Goal: Book appointment/travel/reservation

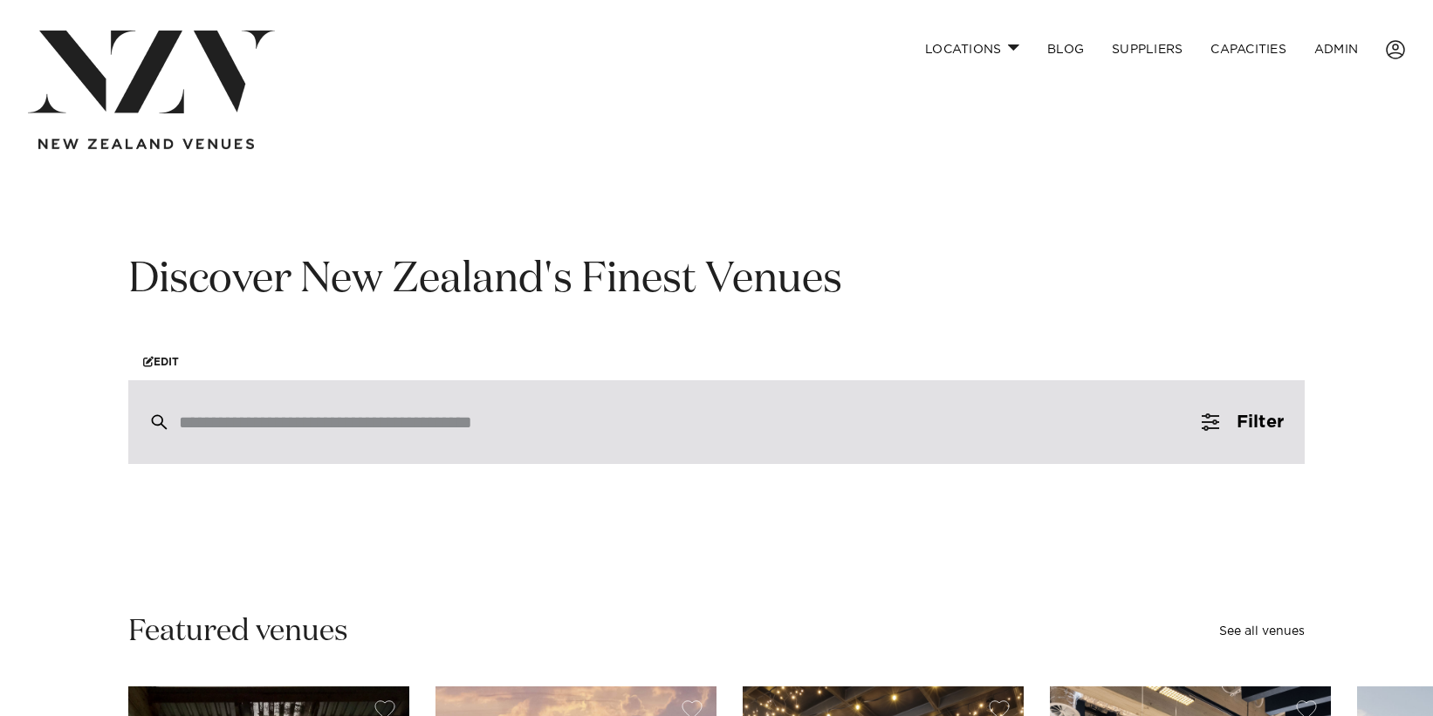
click at [299, 410] on div at bounding box center [716, 422] width 1176 height 84
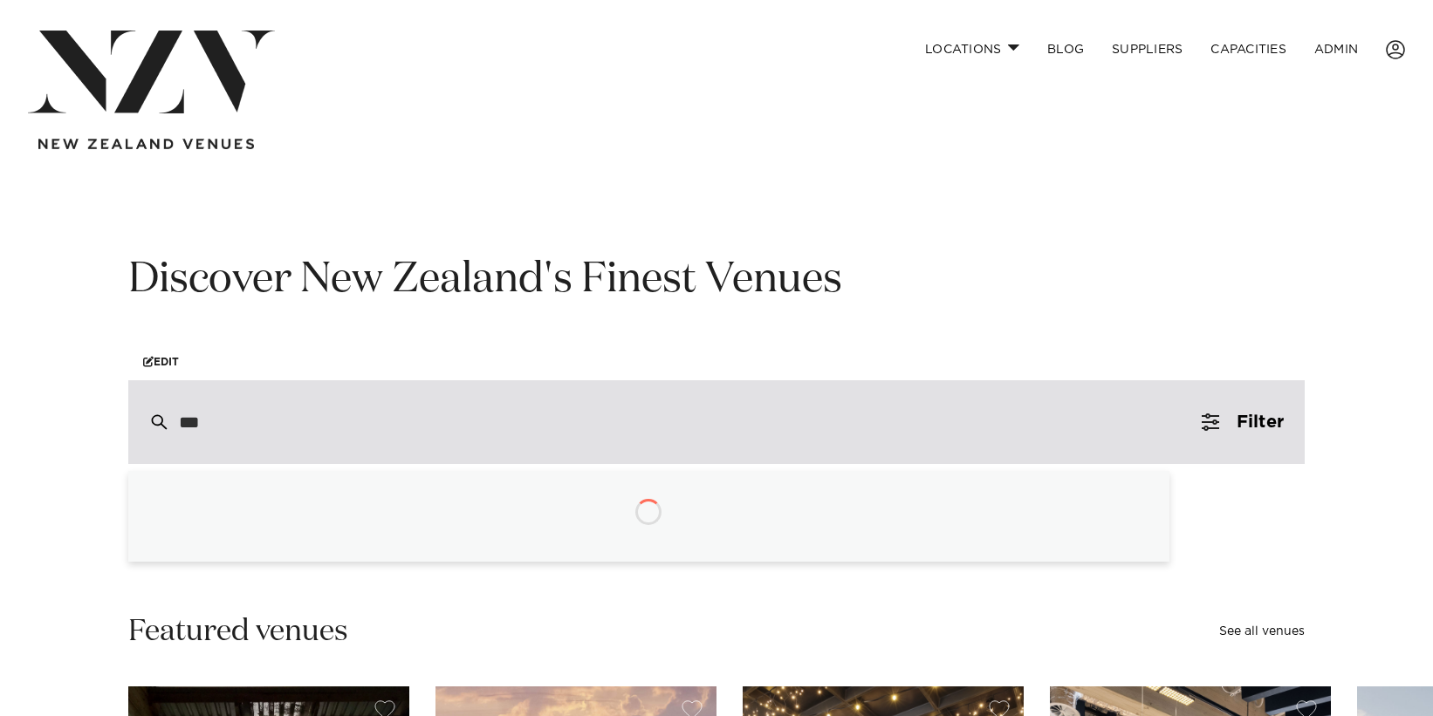
type input "****"
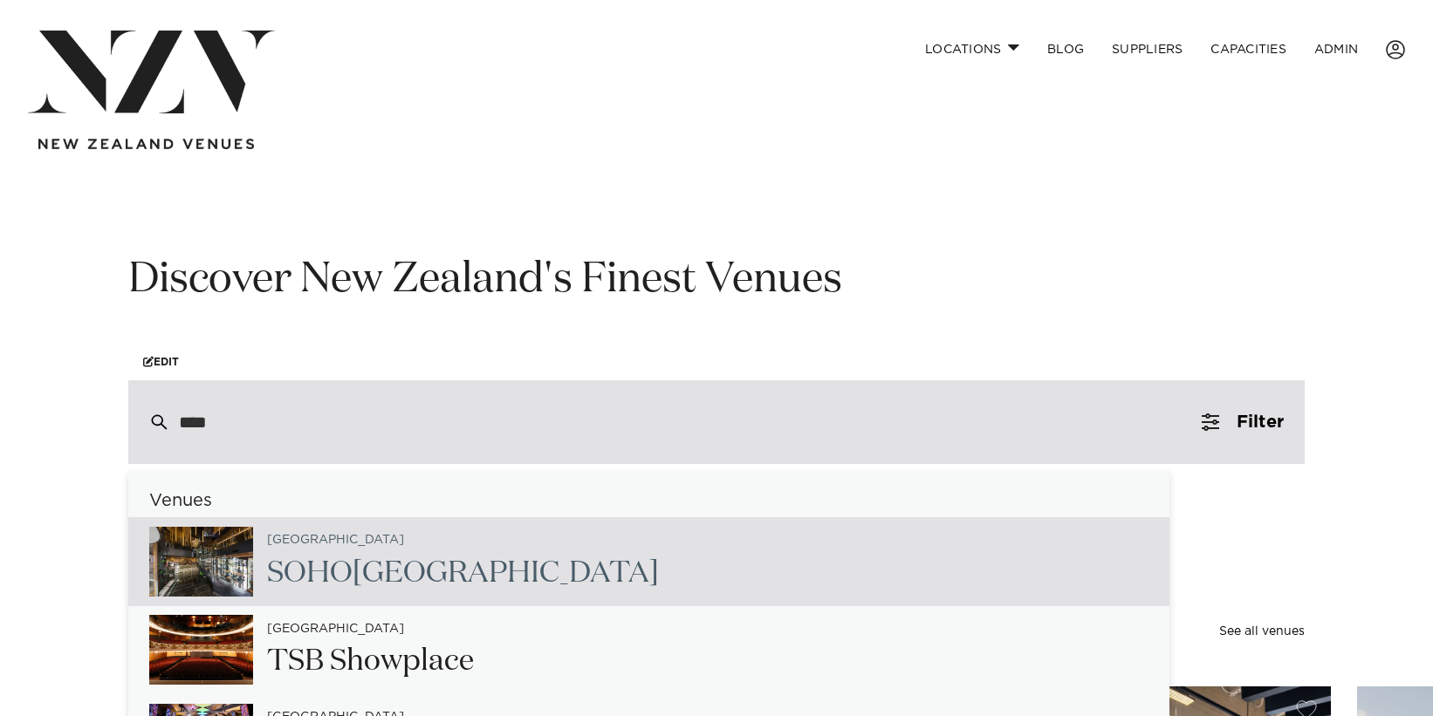
click at [606, 577] on div "Auckland SOHO Hotel Auckland" at bounding box center [648, 561] width 1041 height 89
type input "**********"
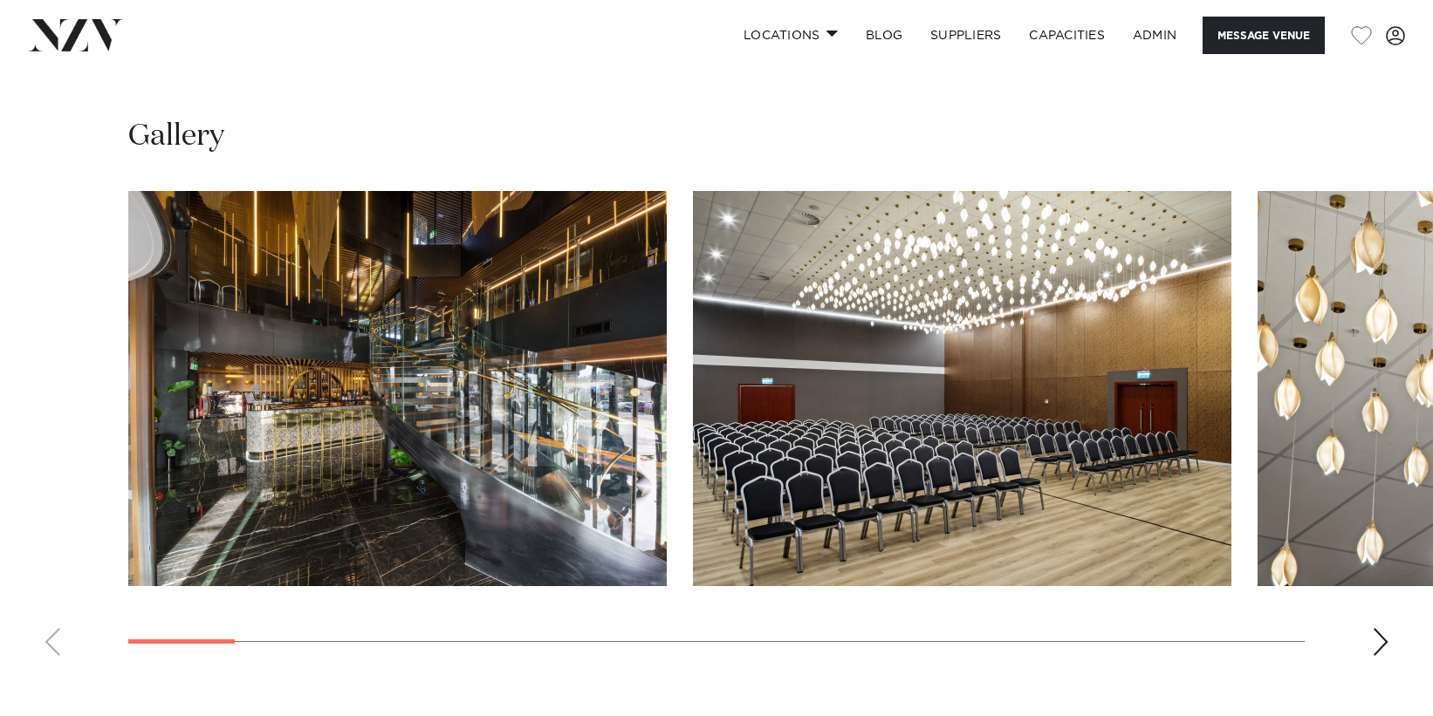
scroll to position [1702, 0]
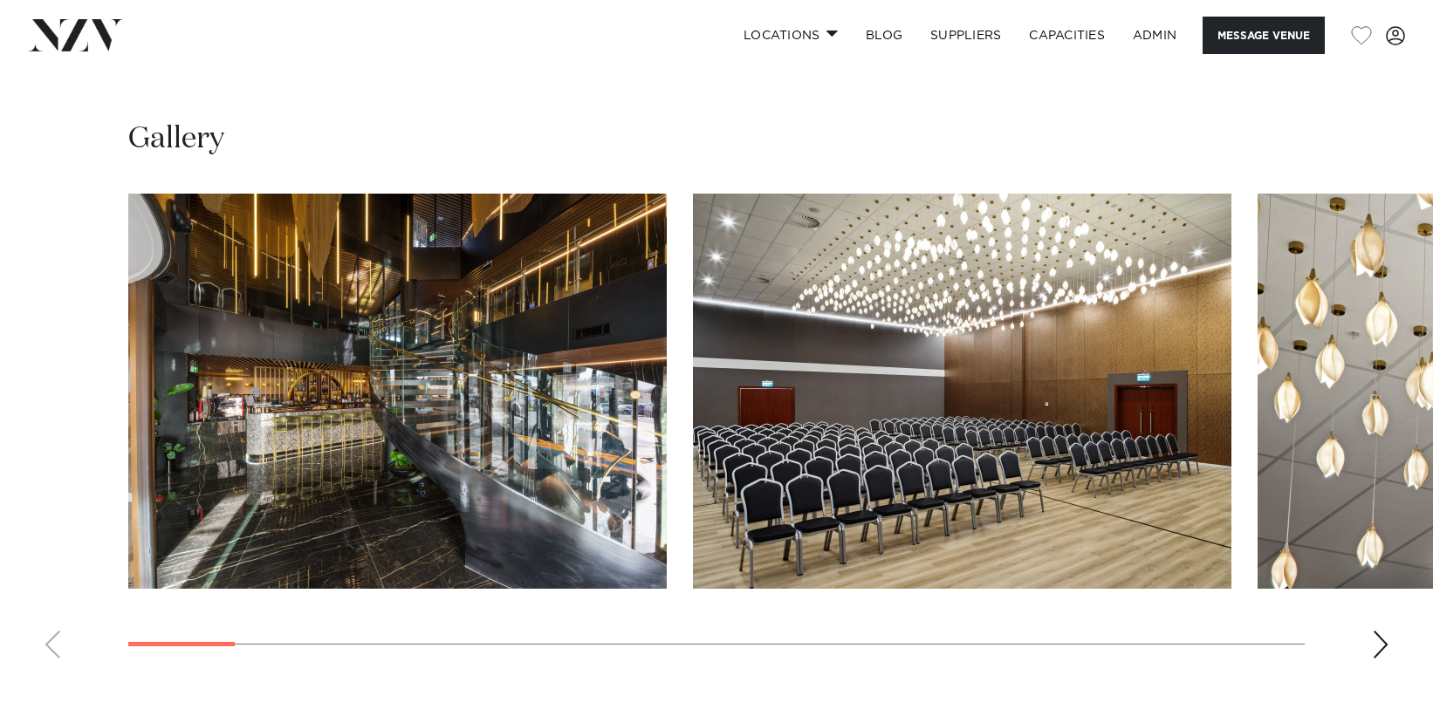
click at [1380, 641] on div "Next slide" at bounding box center [1380, 645] width 17 height 28
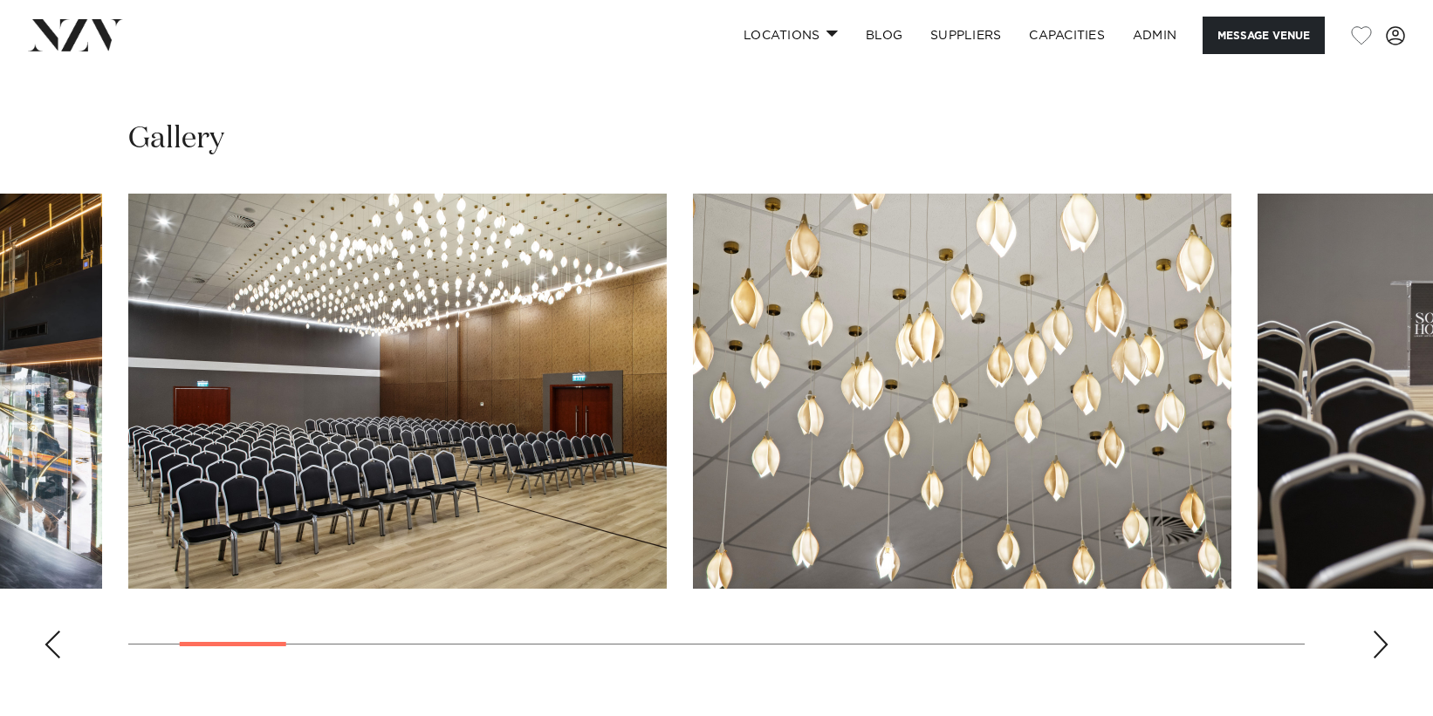
click at [1380, 641] on div "Next slide" at bounding box center [1380, 645] width 17 height 28
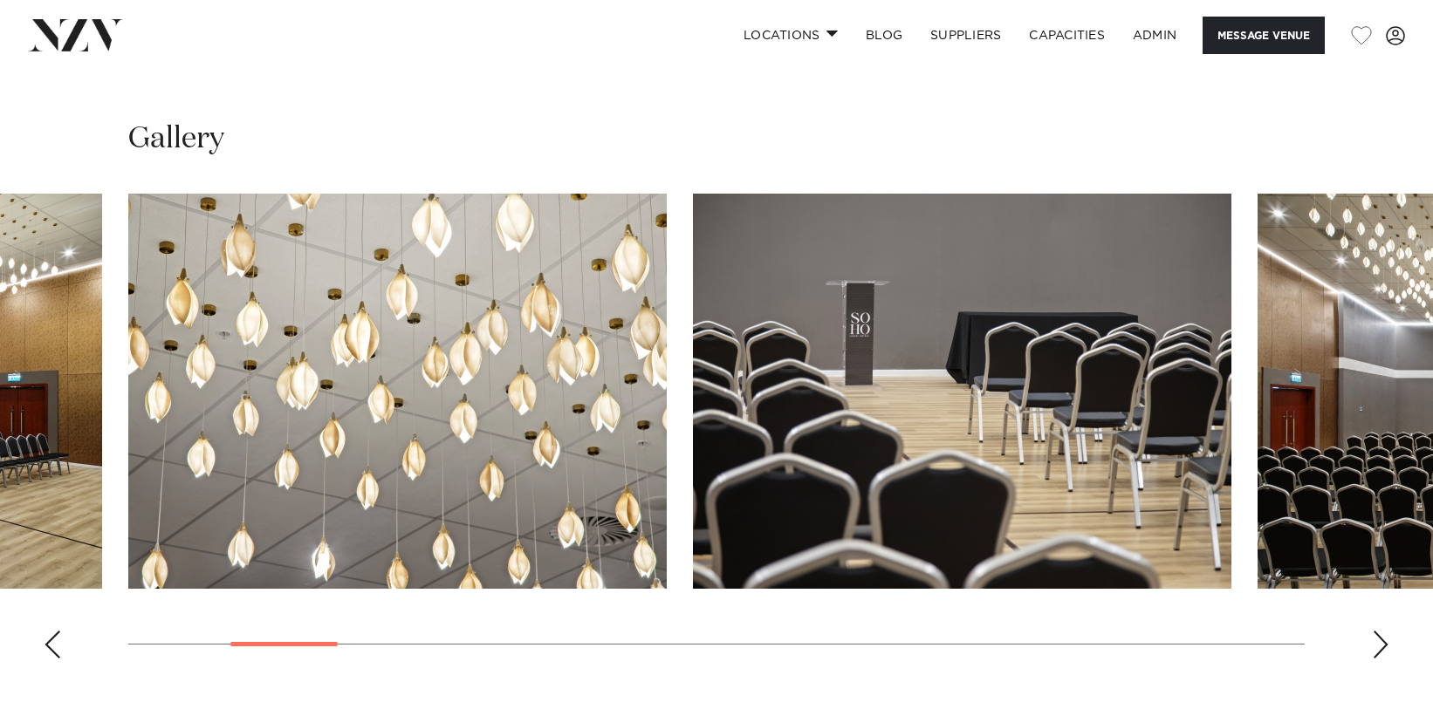
click at [1381, 641] on div "Next slide" at bounding box center [1380, 645] width 17 height 28
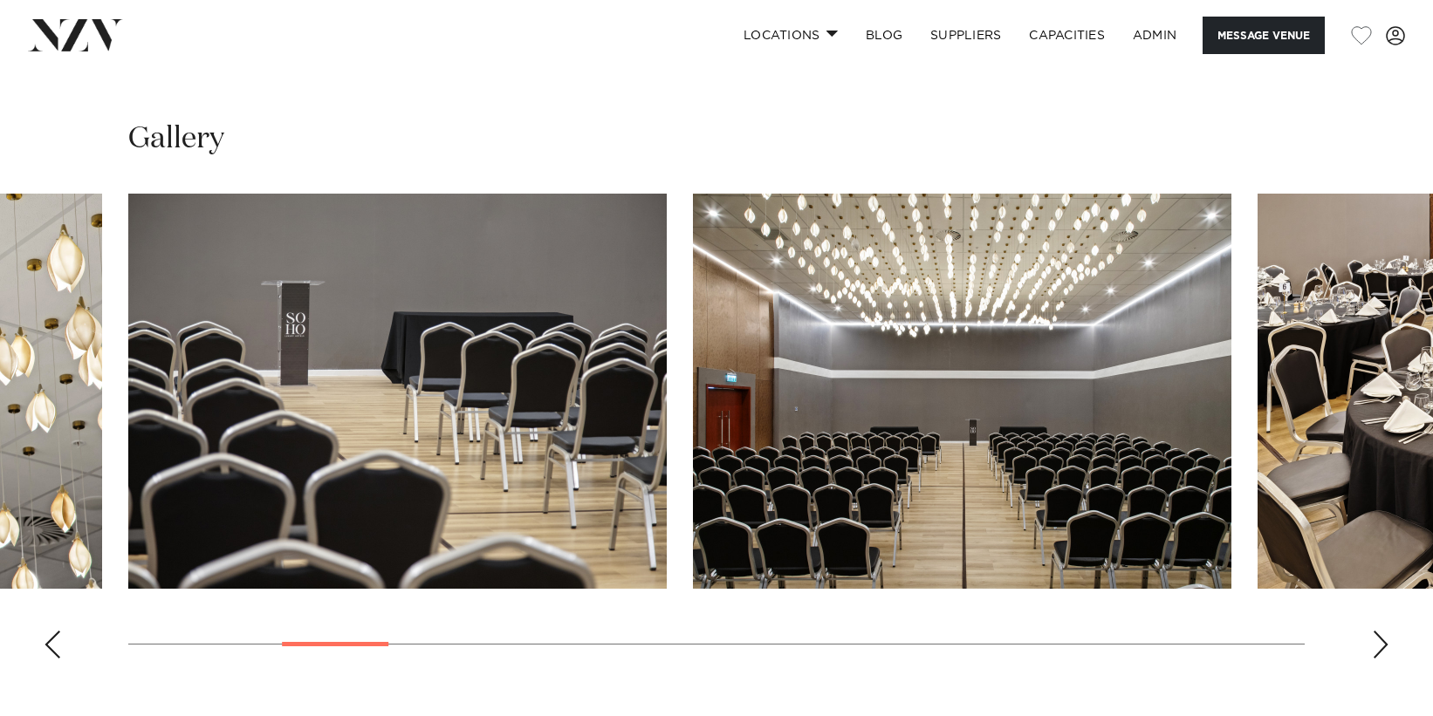
click at [1381, 641] on div "Next slide" at bounding box center [1380, 645] width 17 height 28
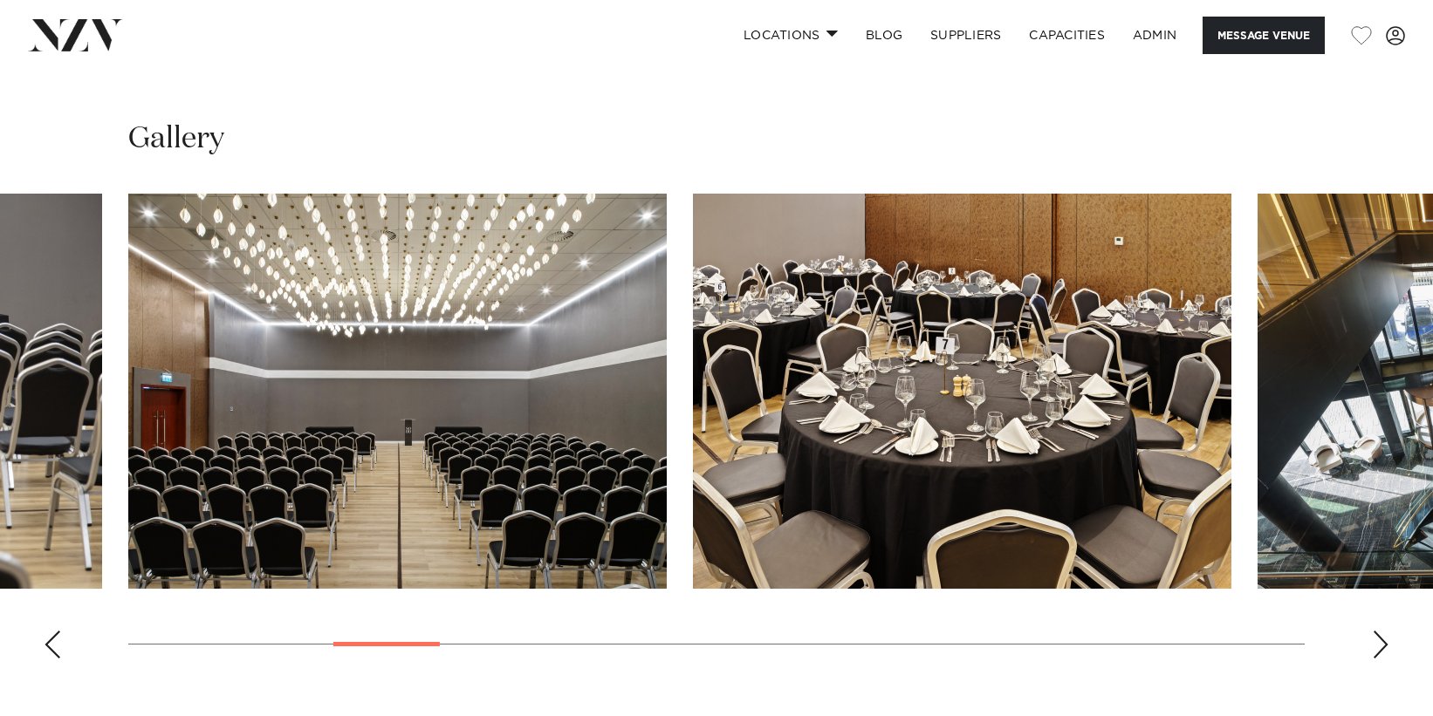
click at [1381, 641] on div "Next slide" at bounding box center [1380, 645] width 17 height 28
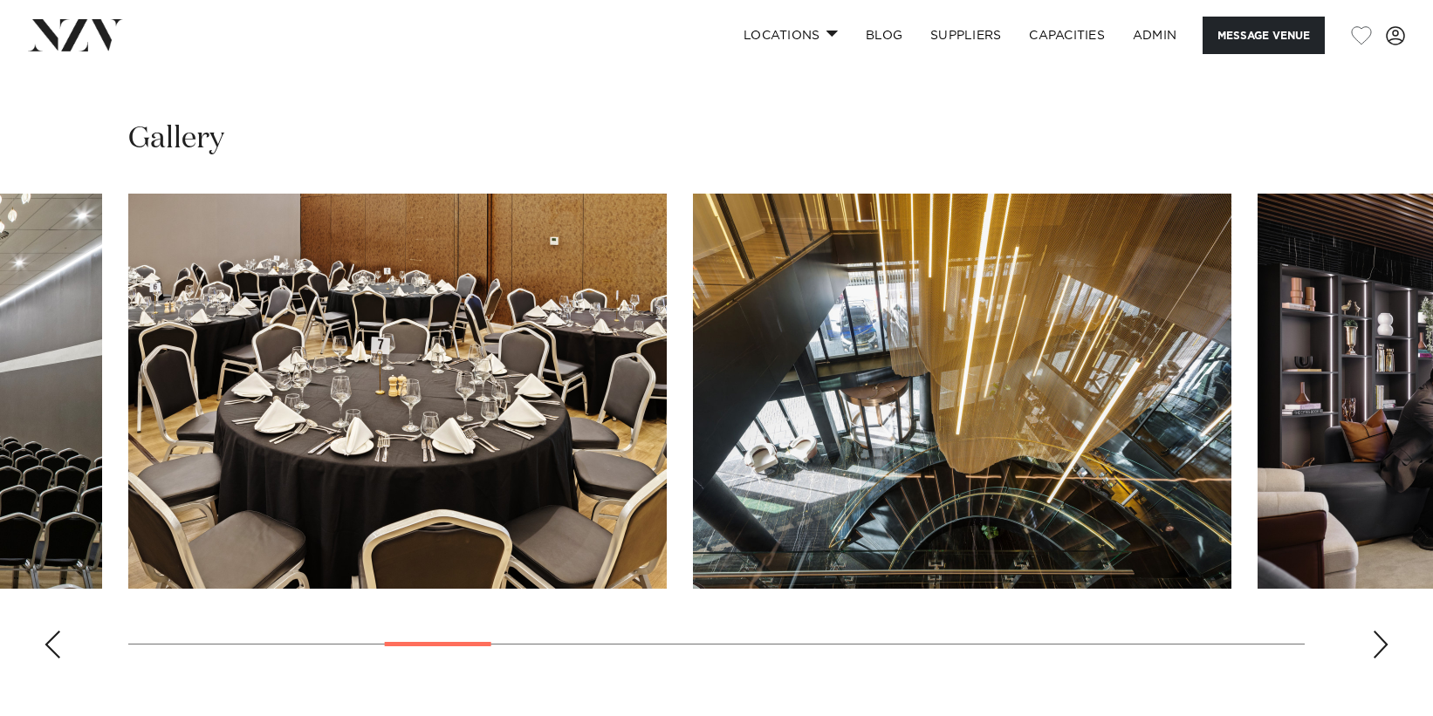
click at [1381, 641] on div "Next slide" at bounding box center [1380, 645] width 17 height 28
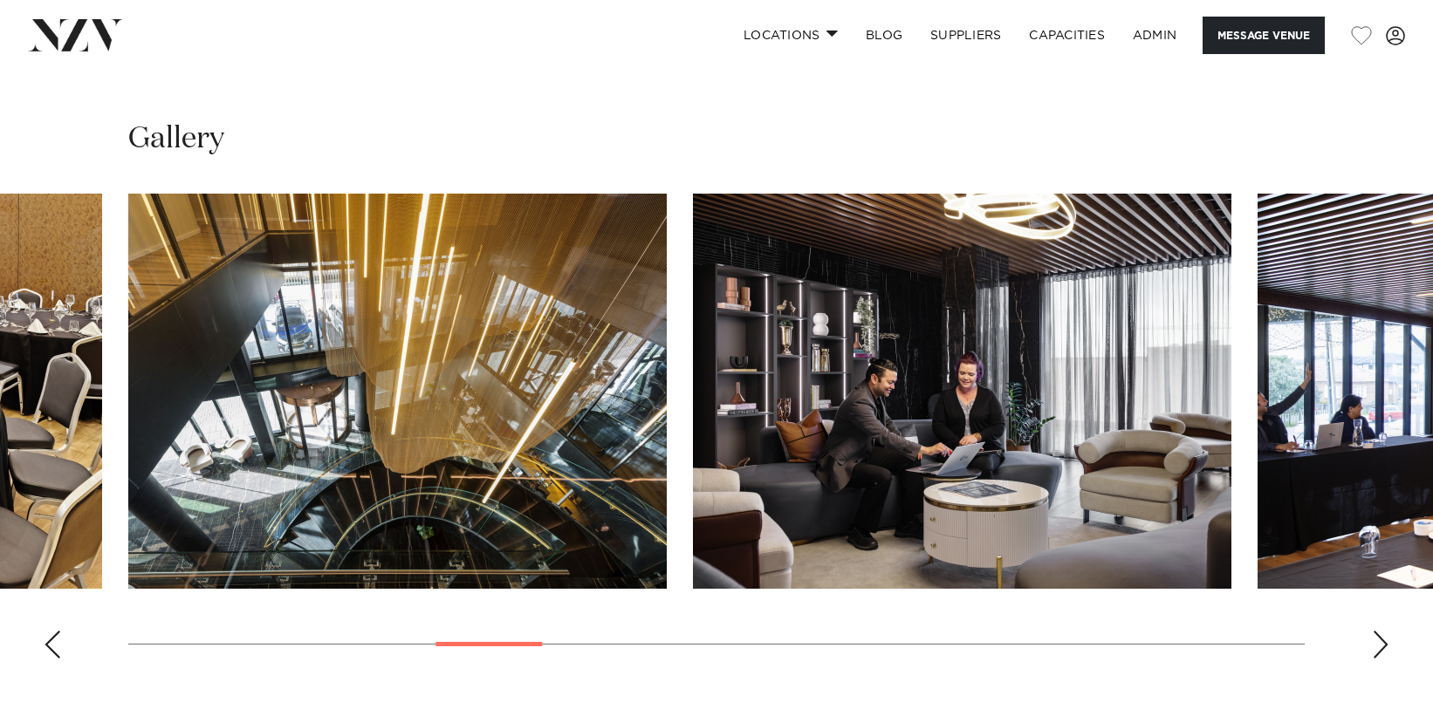
click at [1381, 641] on div "Next slide" at bounding box center [1380, 645] width 17 height 28
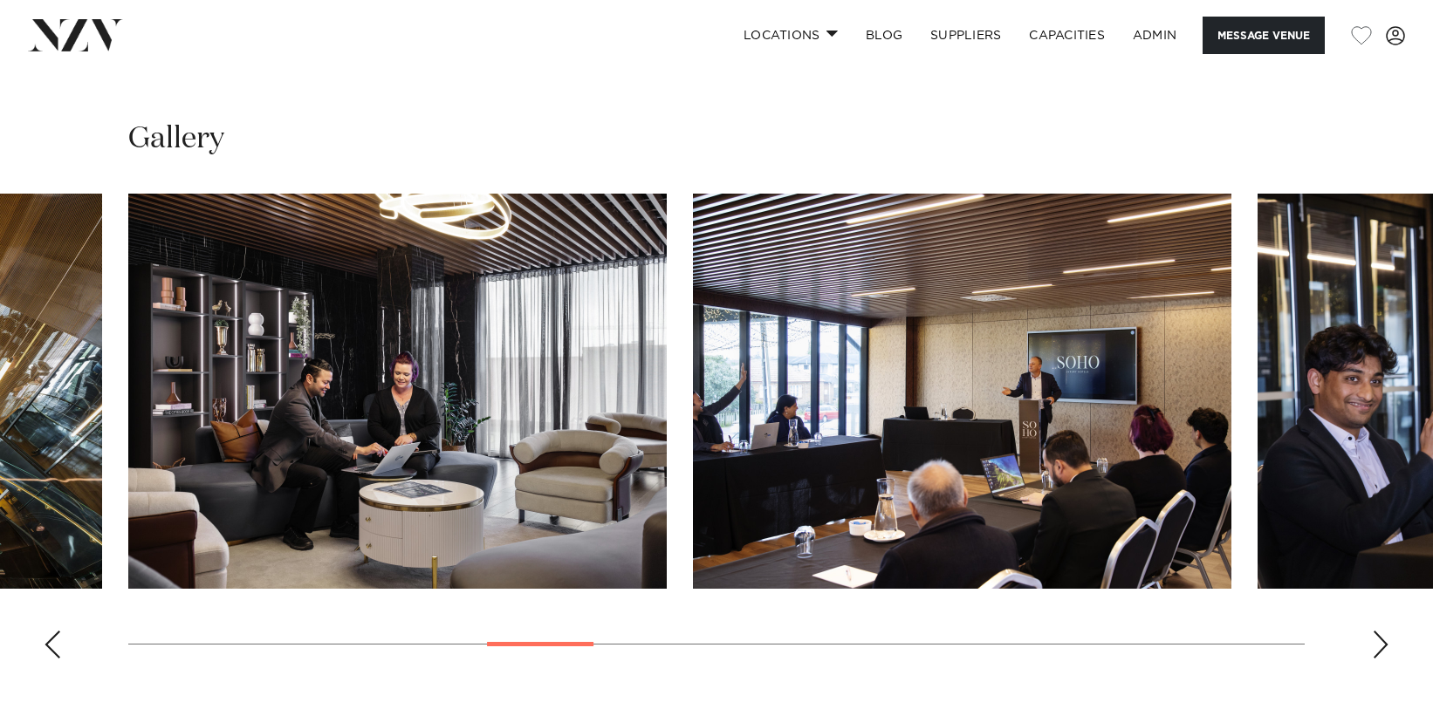
click at [1381, 641] on div "Next slide" at bounding box center [1380, 645] width 17 height 28
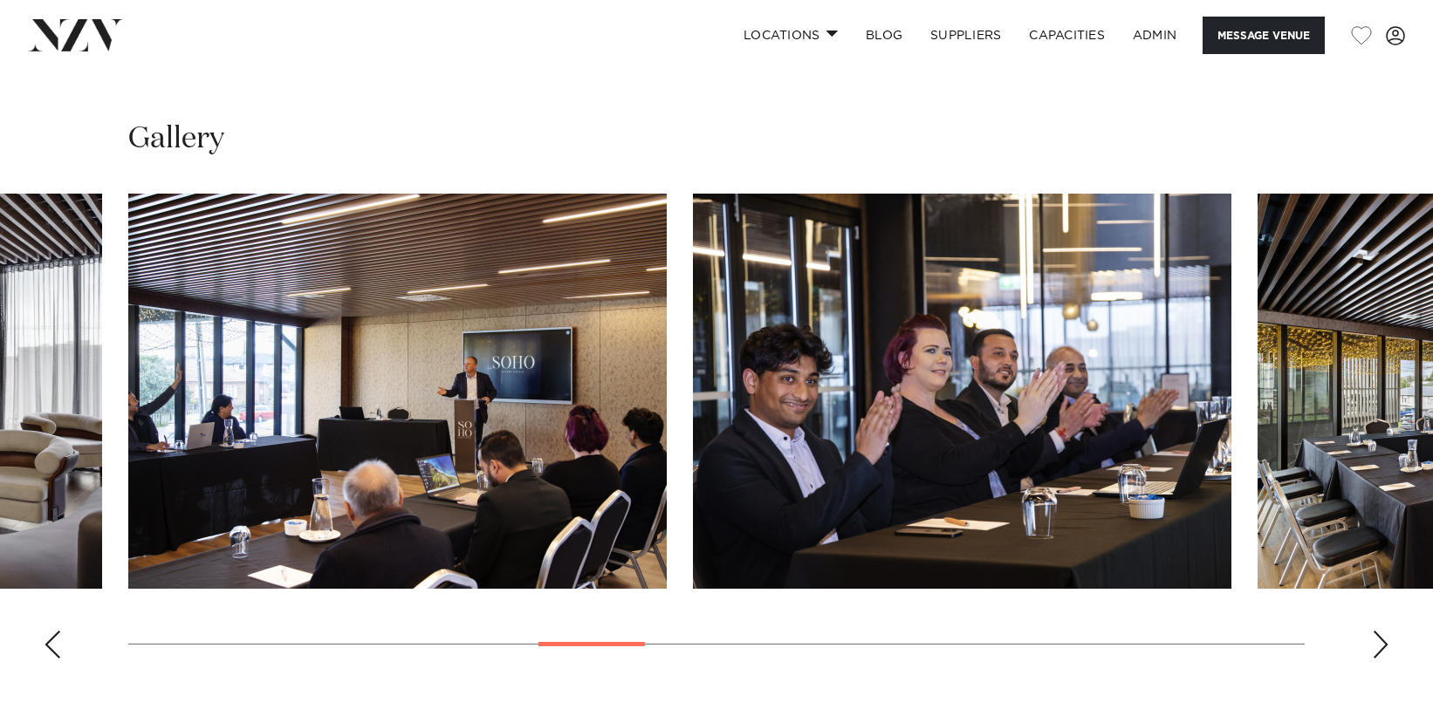
click at [1379, 653] on div "Next slide" at bounding box center [1380, 645] width 17 height 28
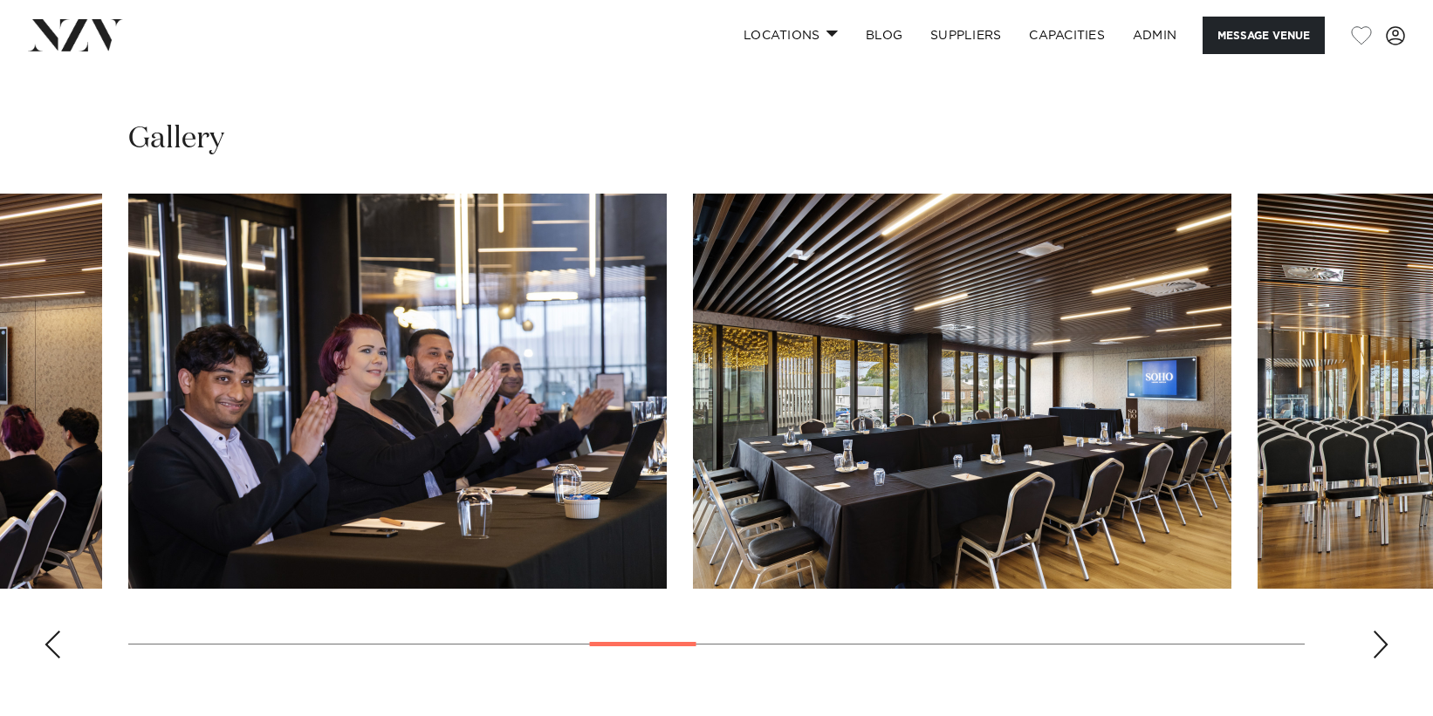
click at [1374, 653] on div "Next slide" at bounding box center [1380, 645] width 17 height 28
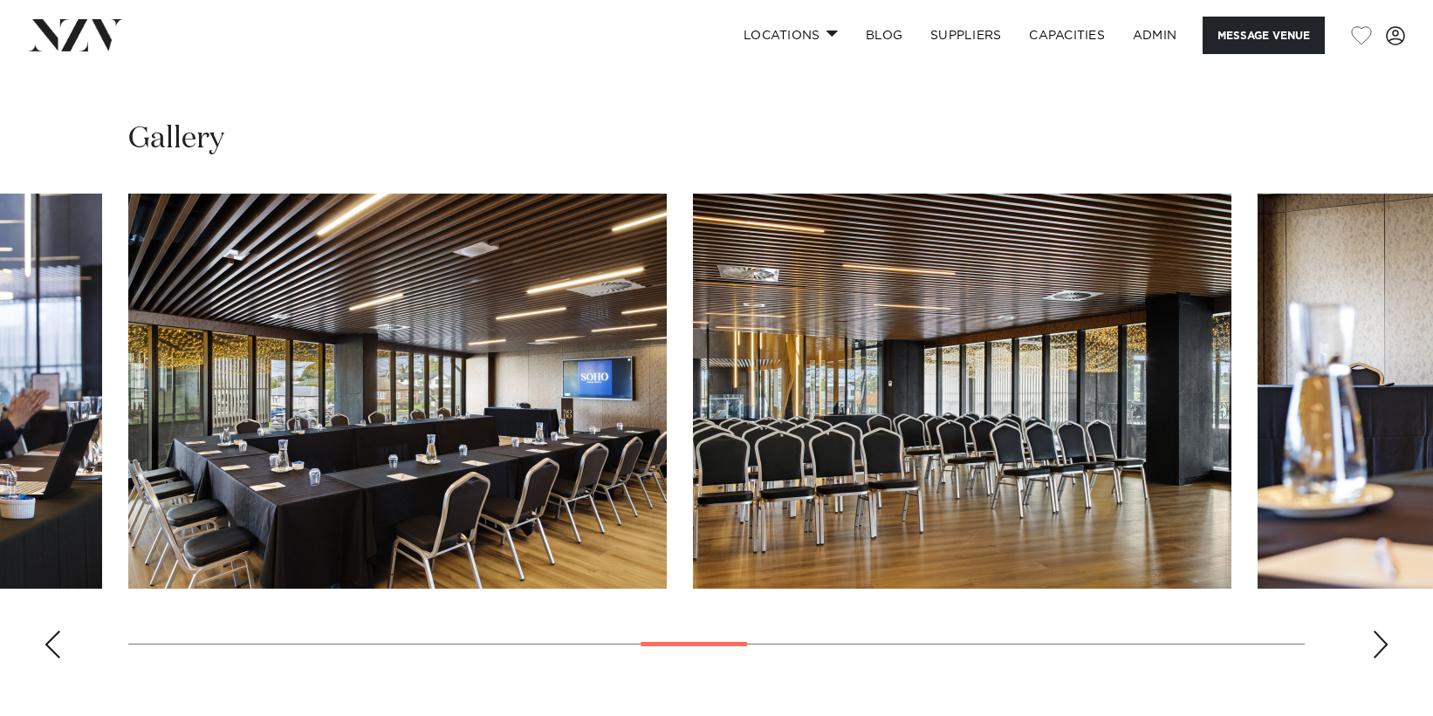
click at [1374, 653] on div "Next slide" at bounding box center [1380, 645] width 17 height 28
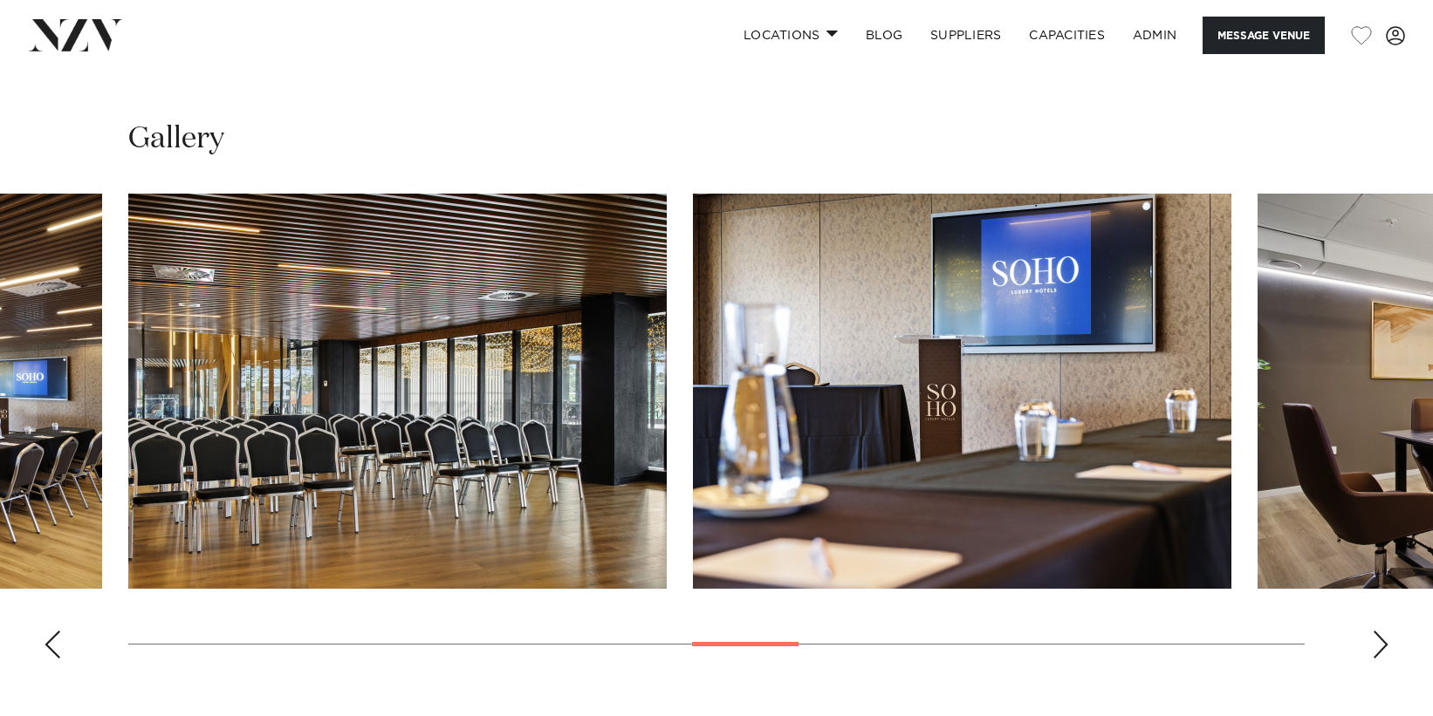
click at [1374, 653] on div "Next slide" at bounding box center [1380, 645] width 17 height 28
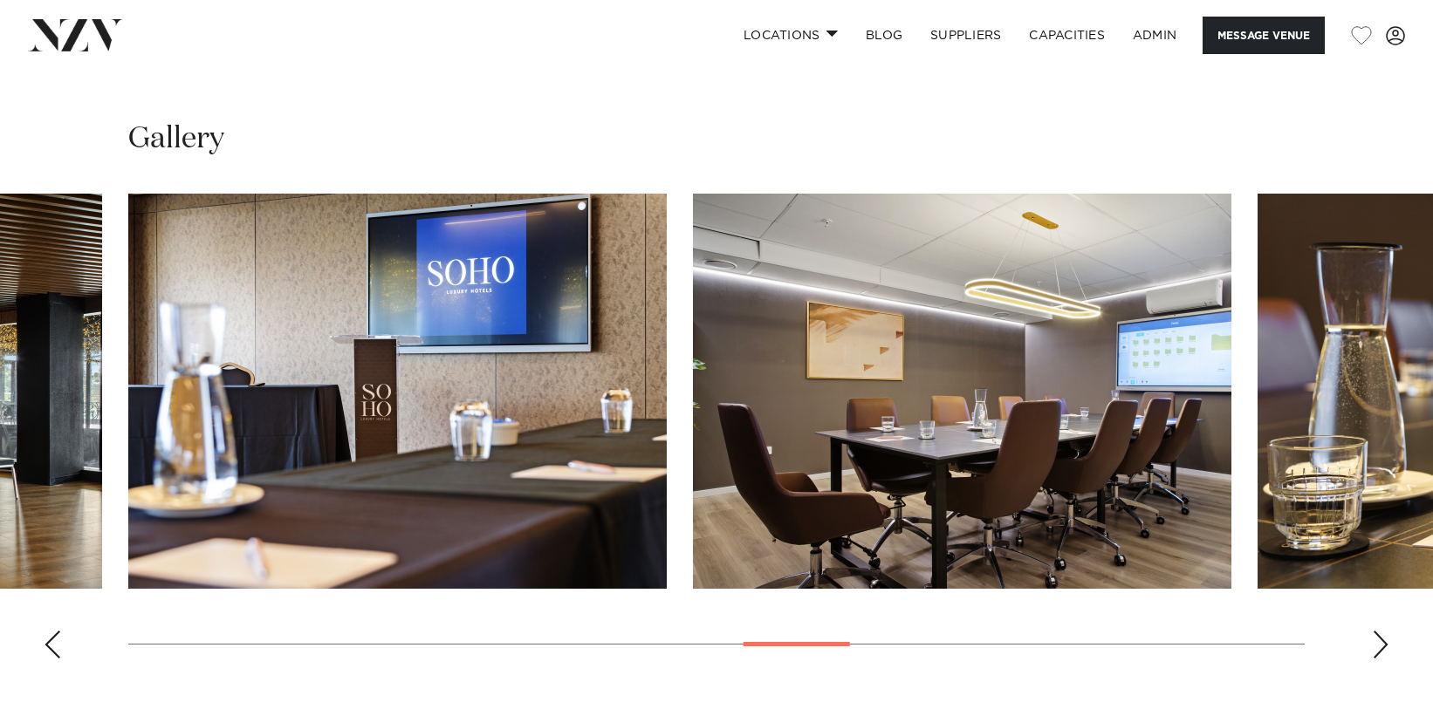
click at [1374, 653] on div "Next slide" at bounding box center [1380, 645] width 17 height 28
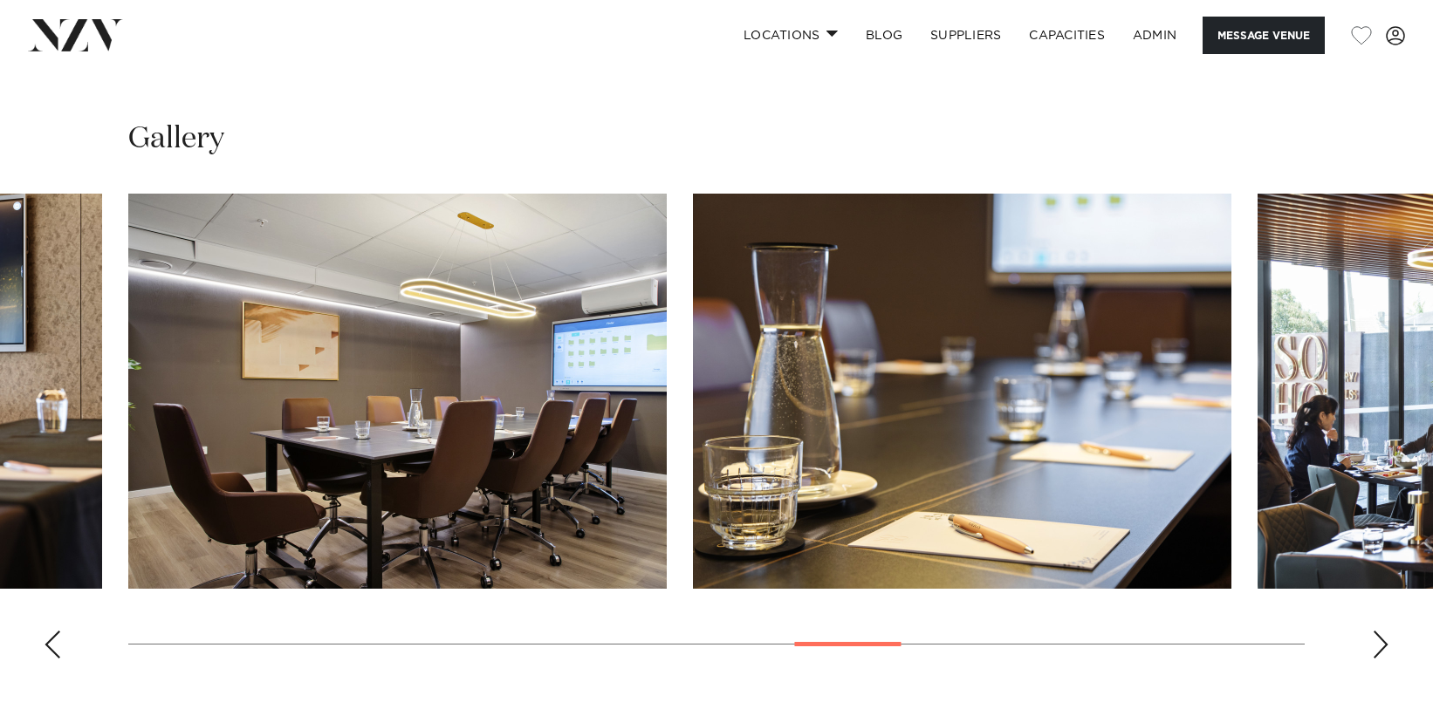
click at [1374, 653] on div "Next slide" at bounding box center [1380, 645] width 17 height 28
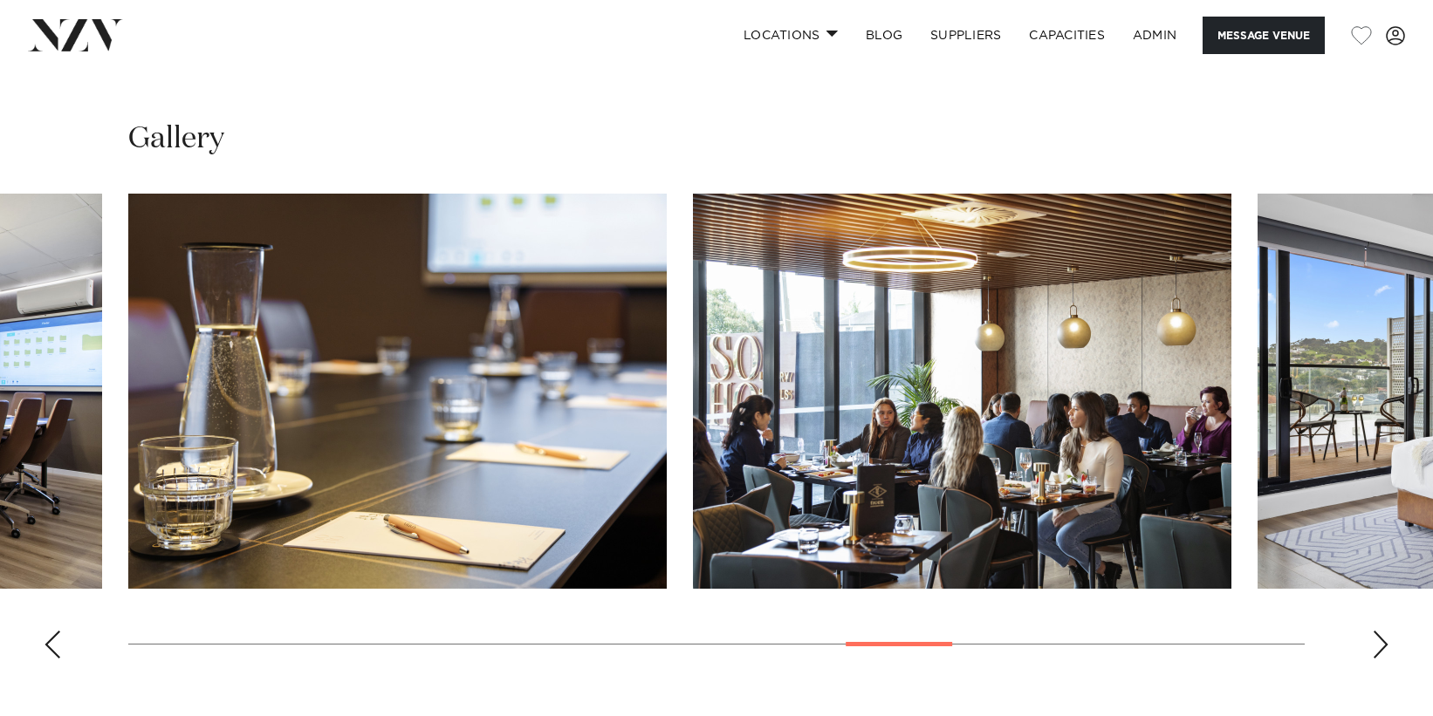
click at [1374, 653] on div "Next slide" at bounding box center [1380, 645] width 17 height 28
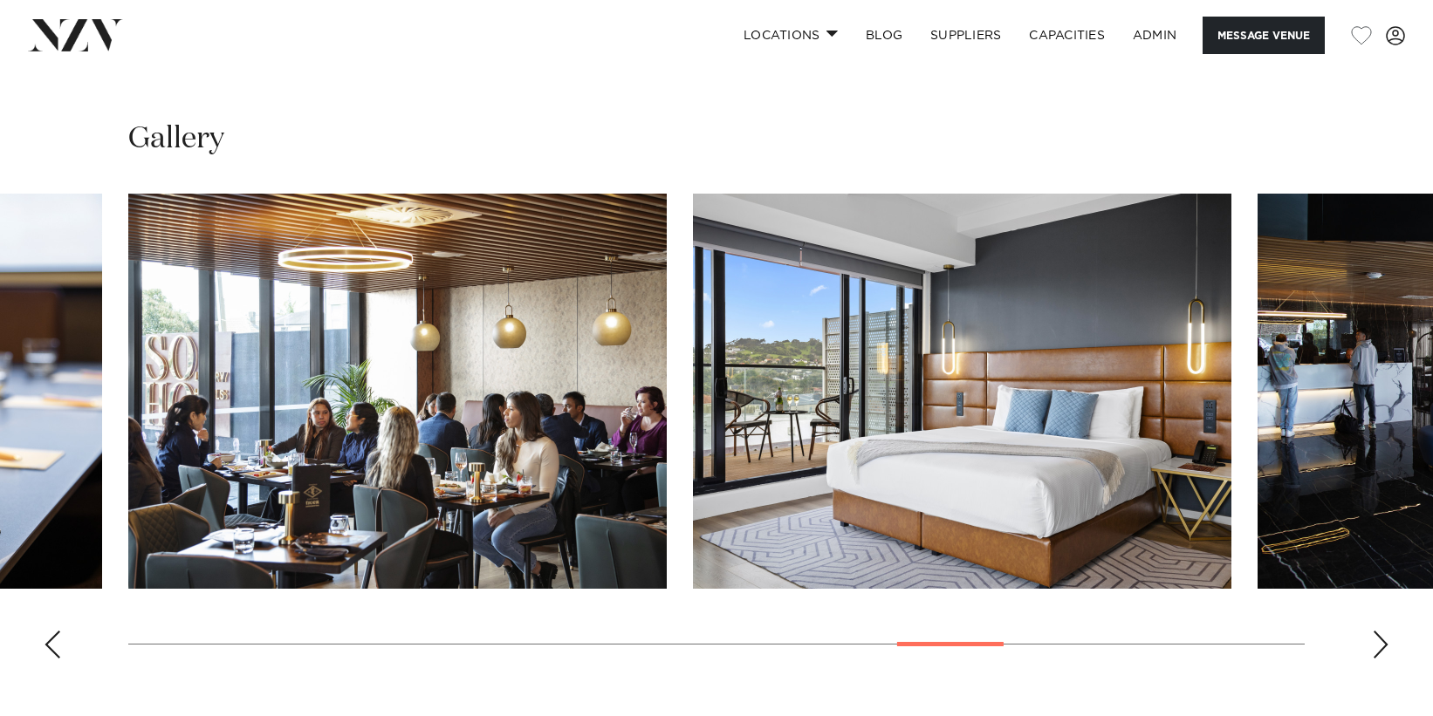
click at [1374, 653] on div "Next slide" at bounding box center [1380, 645] width 17 height 28
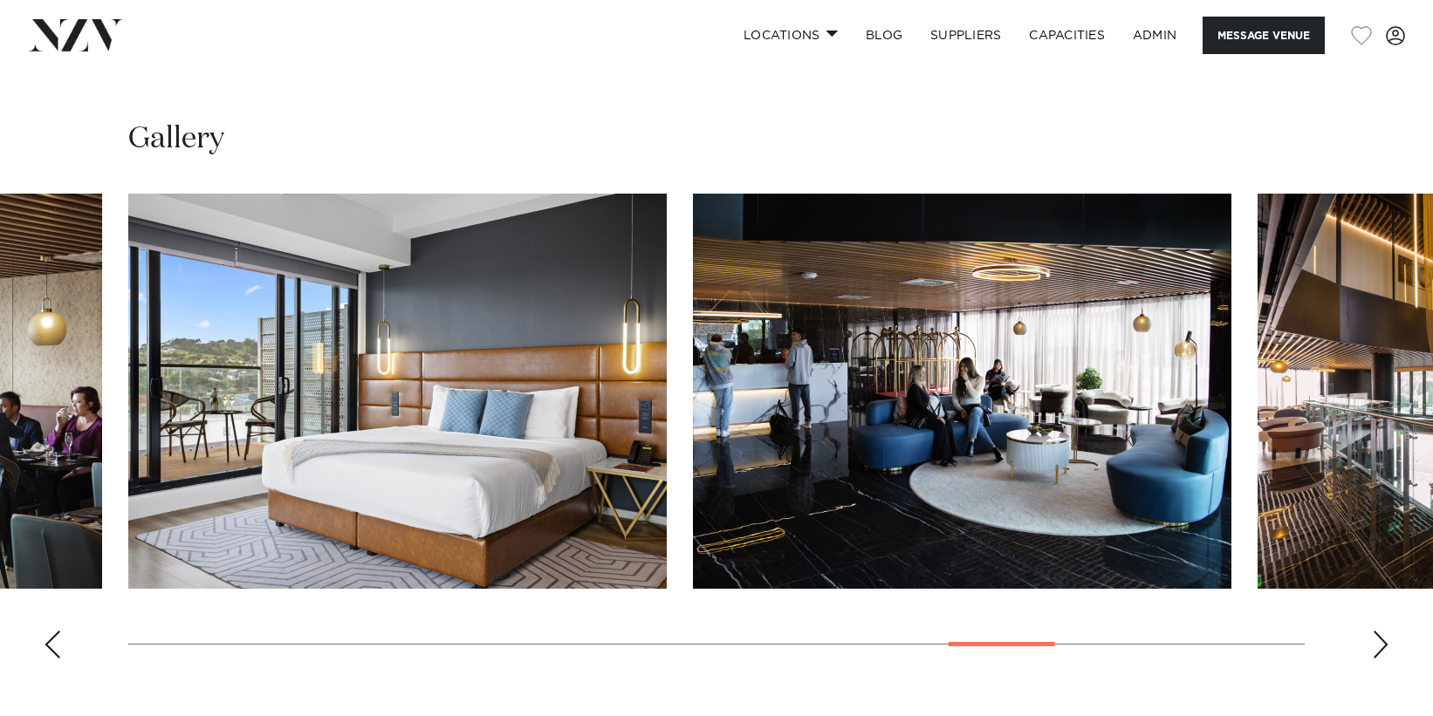
click at [1374, 653] on div "Next slide" at bounding box center [1380, 645] width 17 height 28
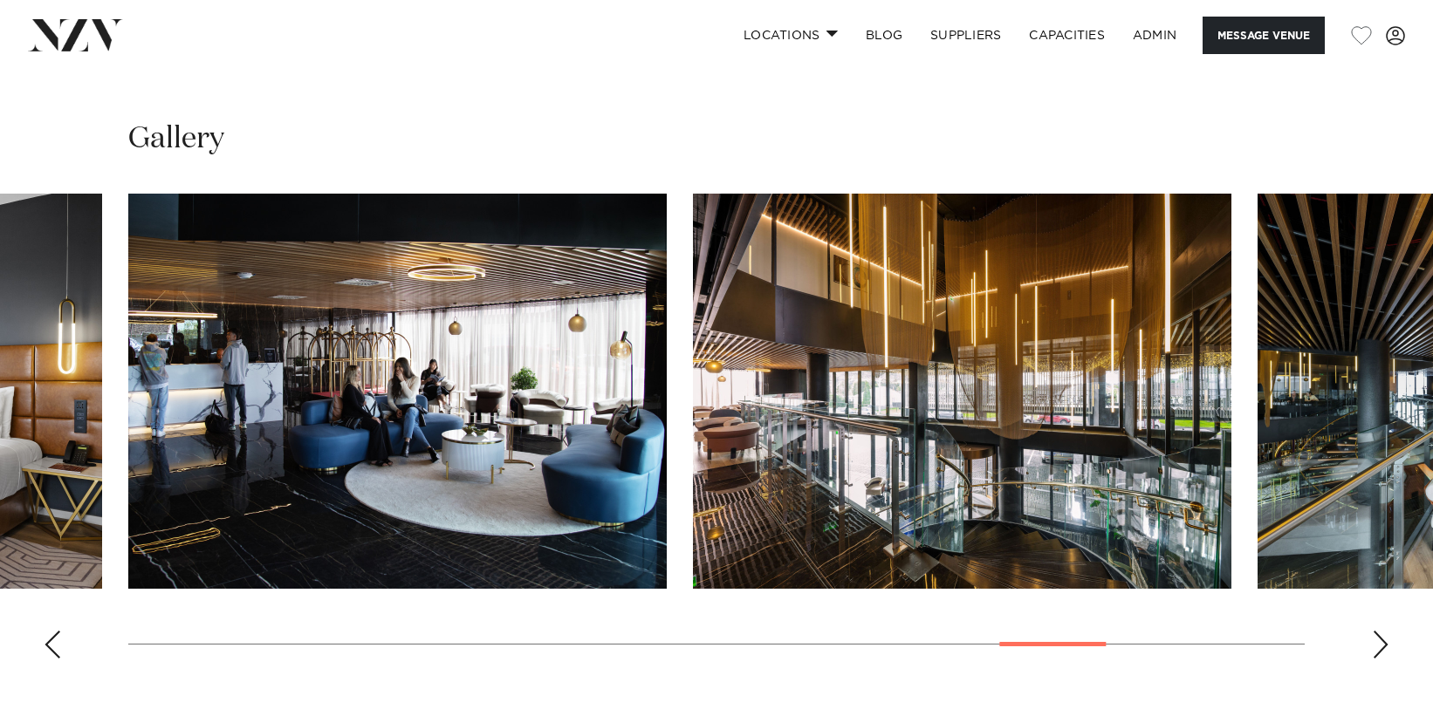
click at [1374, 653] on div "Next slide" at bounding box center [1380, 645] width 17 height 28
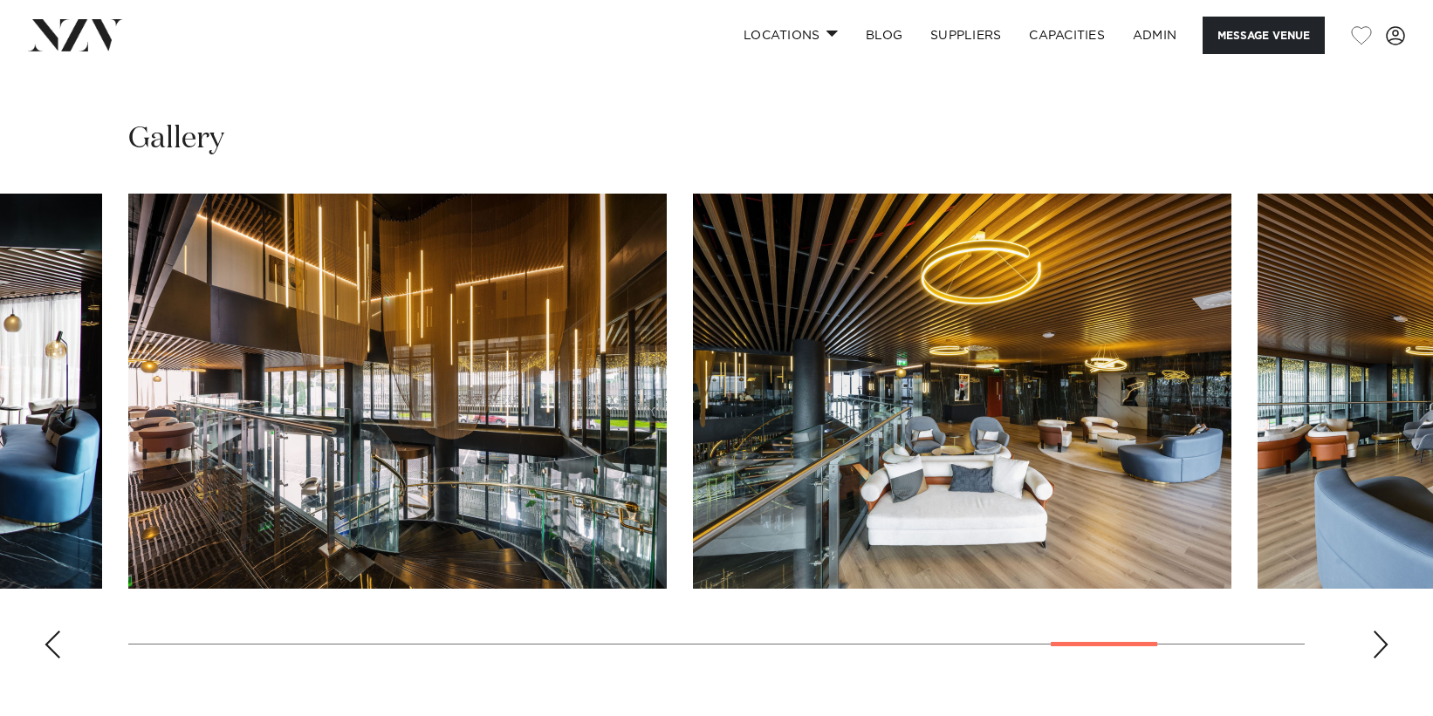
click at [1374, 653] on div "Next slide" at bounding box center [1380, 645] width 17 height 28
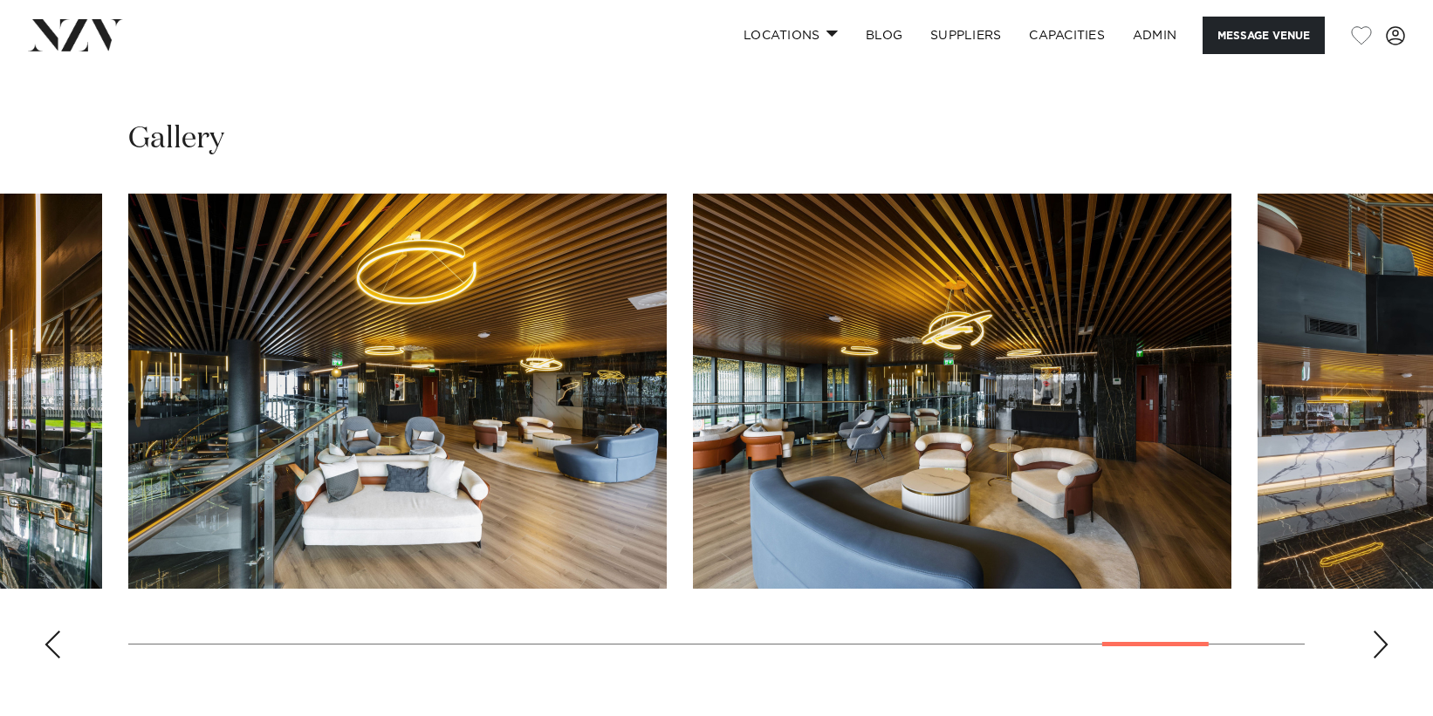
click at [1374, 653] on div "Next slide" at bounding box center [1380, 645] width 17 height 28
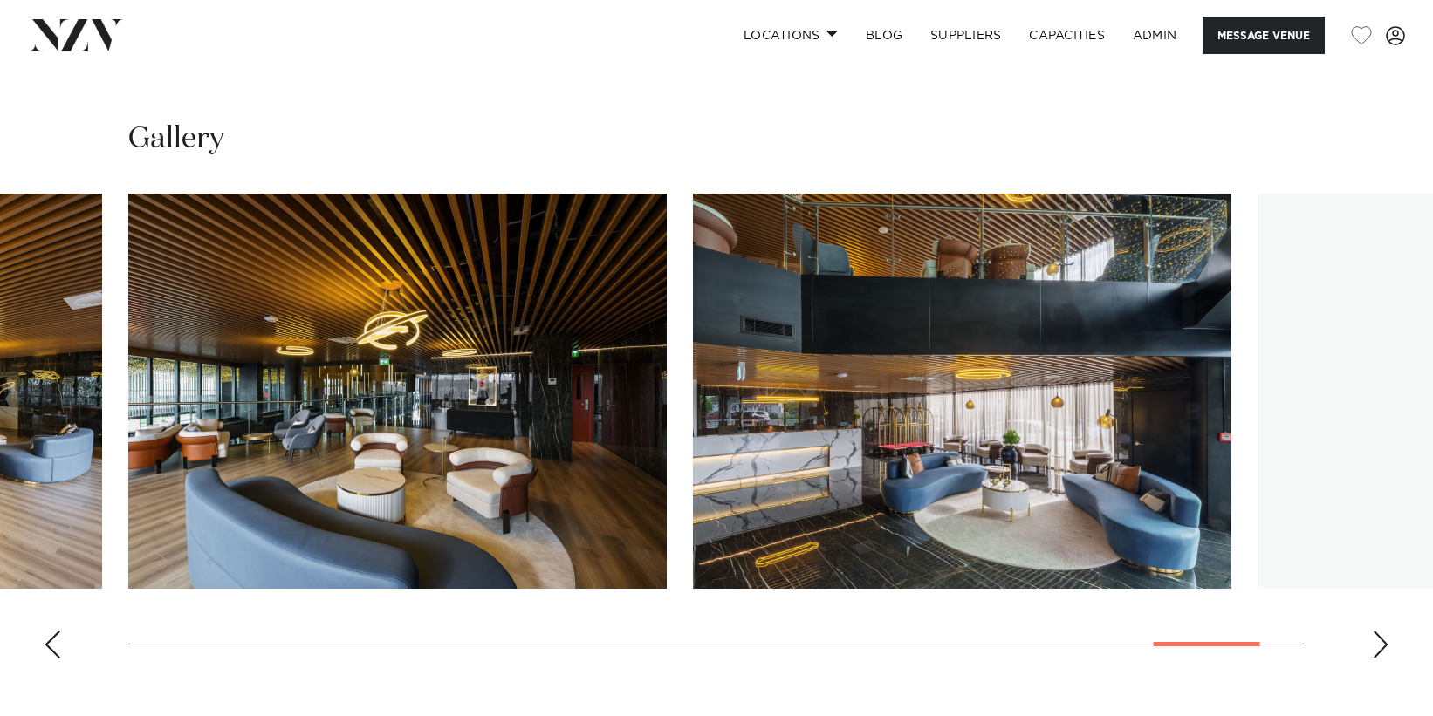
click at [1374, 653] on div "Next slide" at bounding box center [1380, 645] width 17 height 28
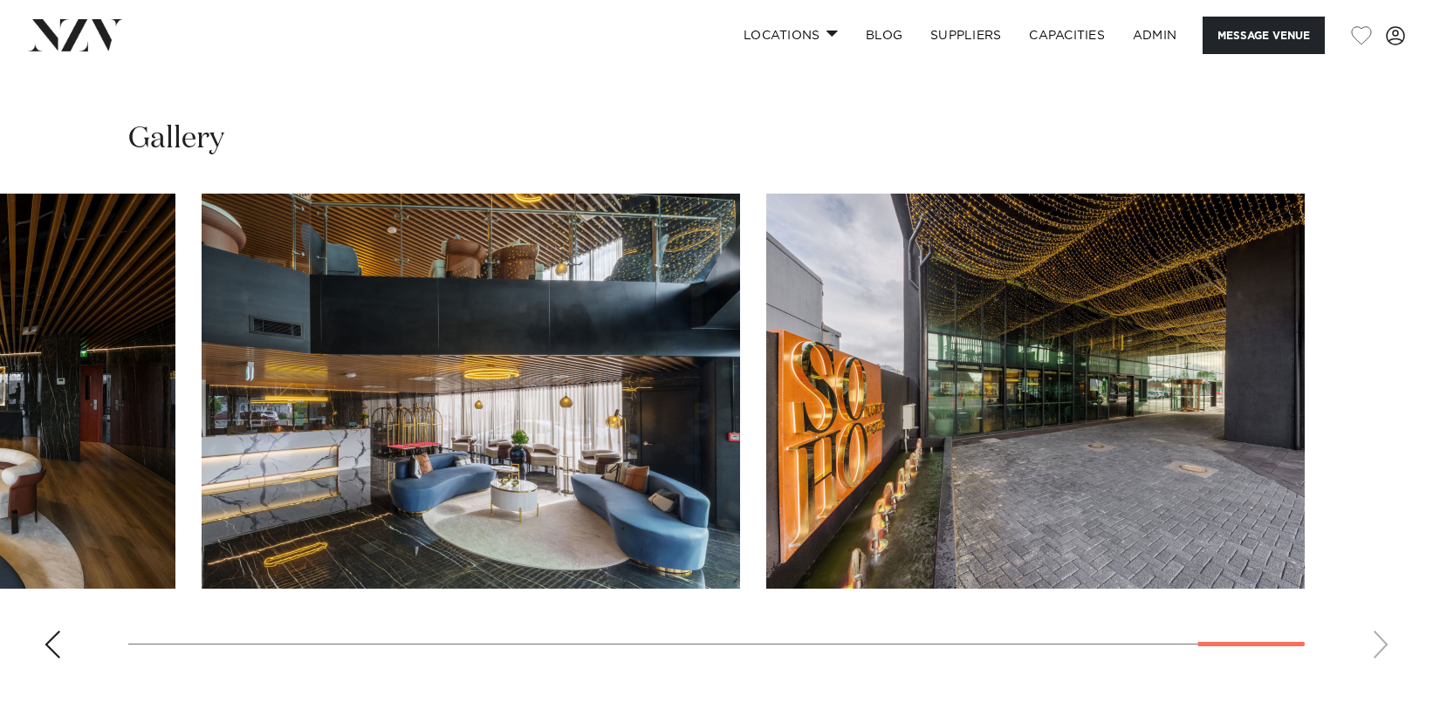
click at [1374, 653] on swiper-container at bounding box center [716, 433] width 1433 height 479
click at [58, 647] on div "Previous slide" at bounding box center [52, 645] width 17 height 28
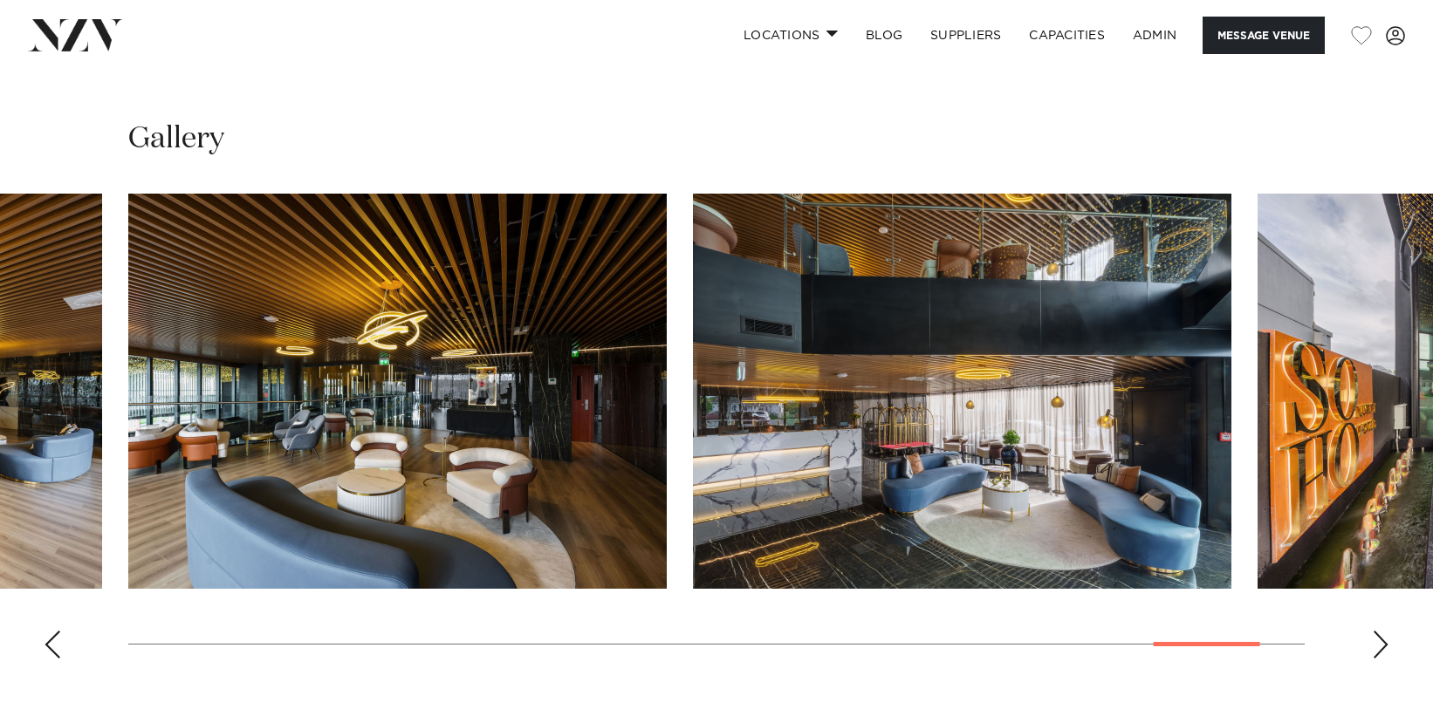
click at [58, 647] on div "Previous slide" at bounding box center [52, 645] width 17 height 28
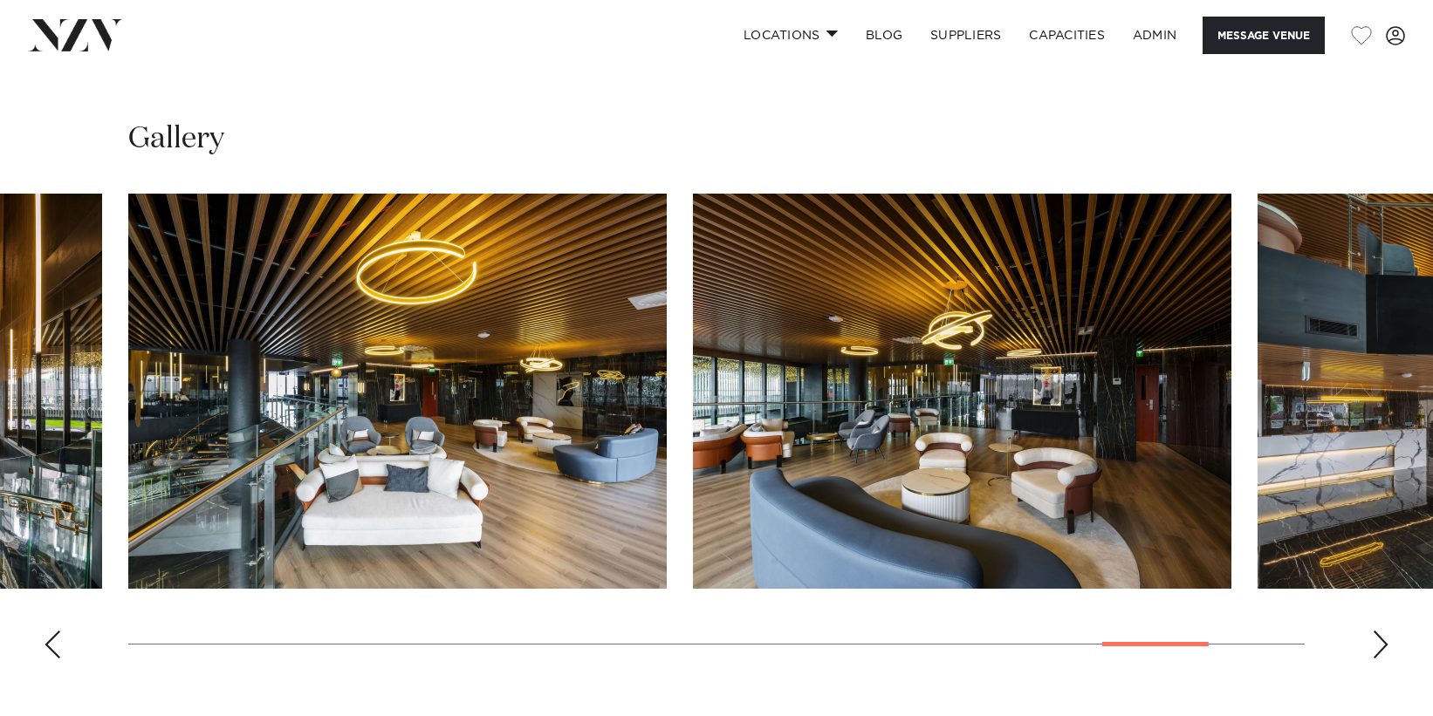
click at [58, 647] on div "Previous slide" at bounding box center [52, 645] width 17 height 28
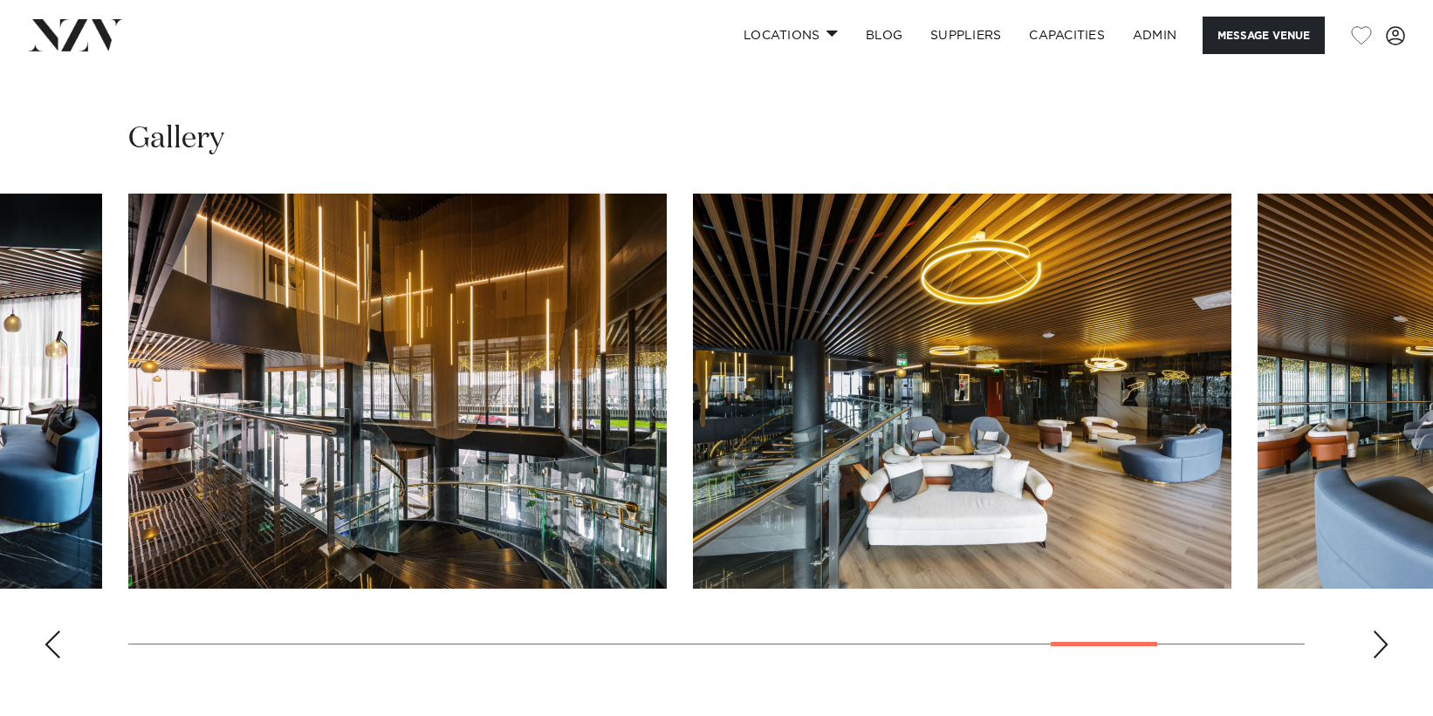
click at [58, 647] on div "Previous slide" at bounding box center [52, 645] width 17 height 28
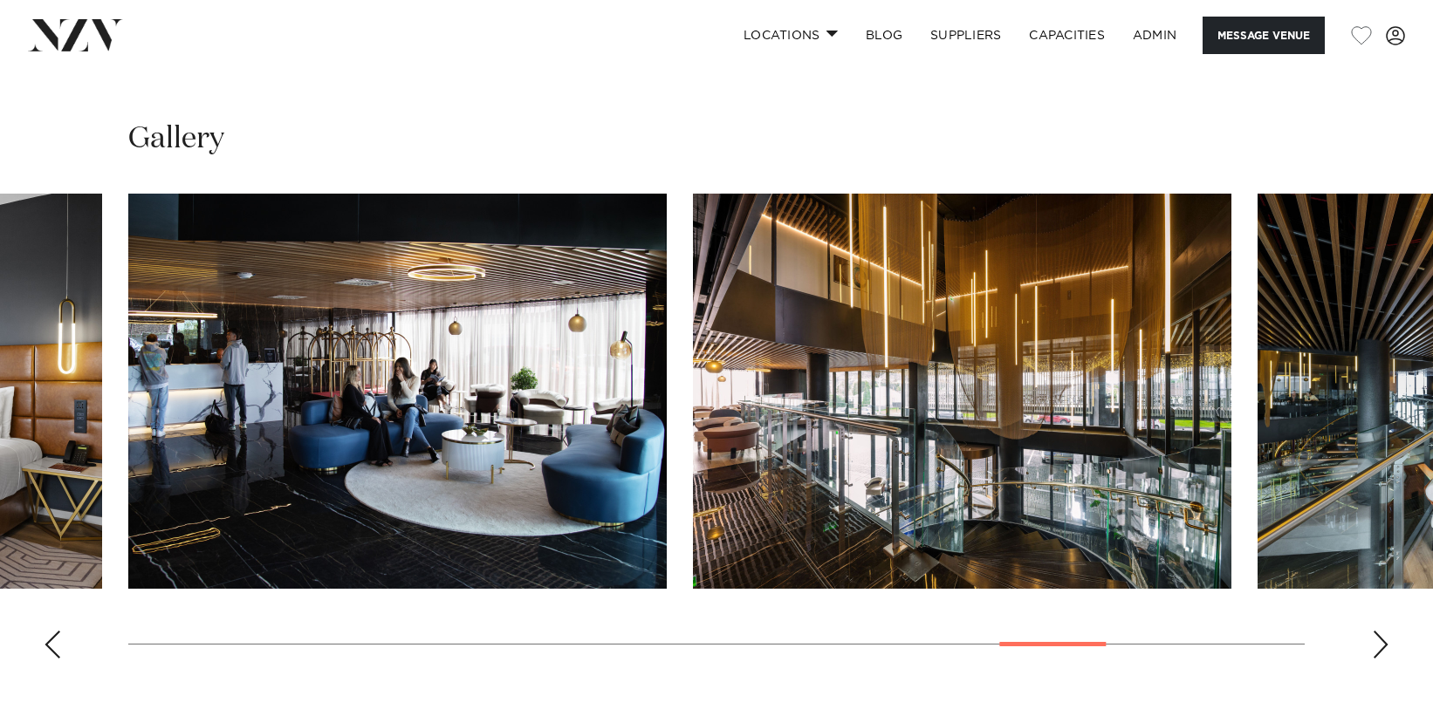
click at [58, 647] on div "Previous slide" at bounding box center [52, 645] width 17 height 28
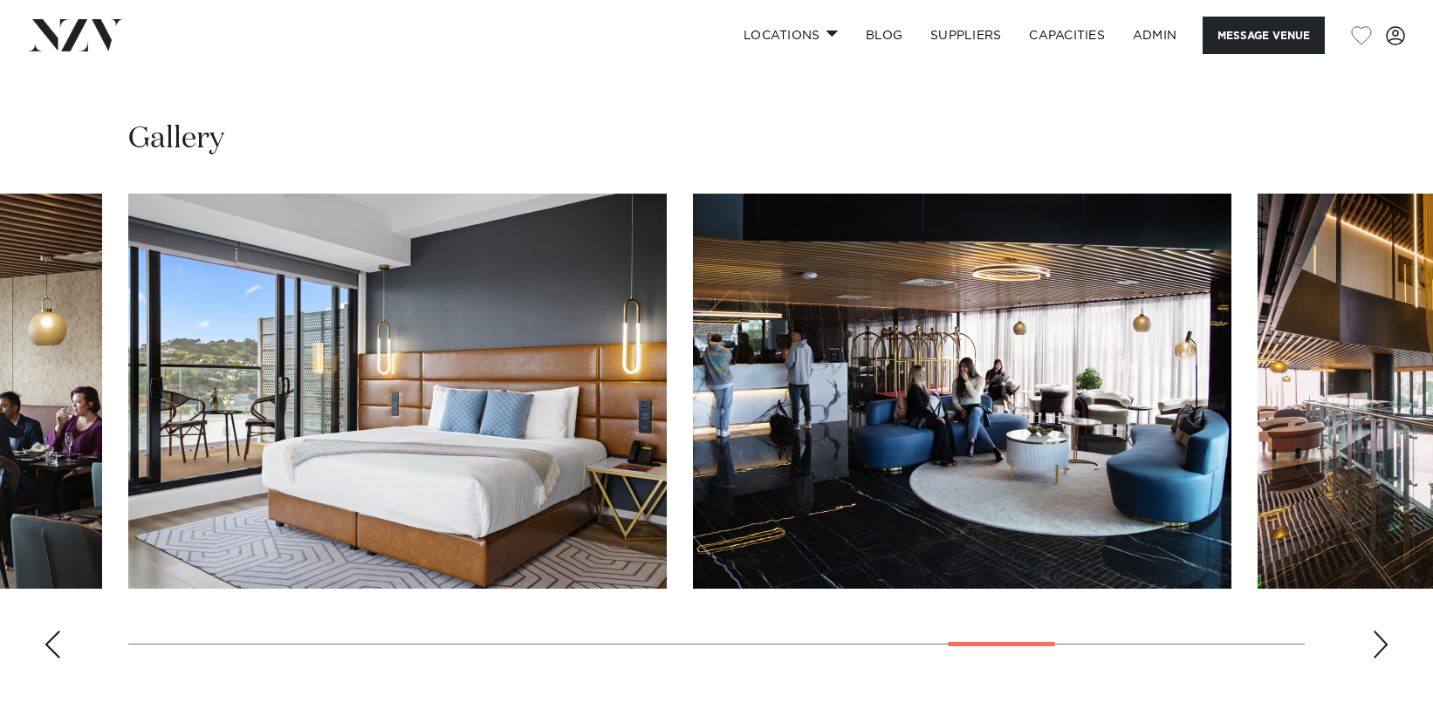
click at [58, 647] on div "Previous slide" at bounding box center [52, 645] width 17 height 28
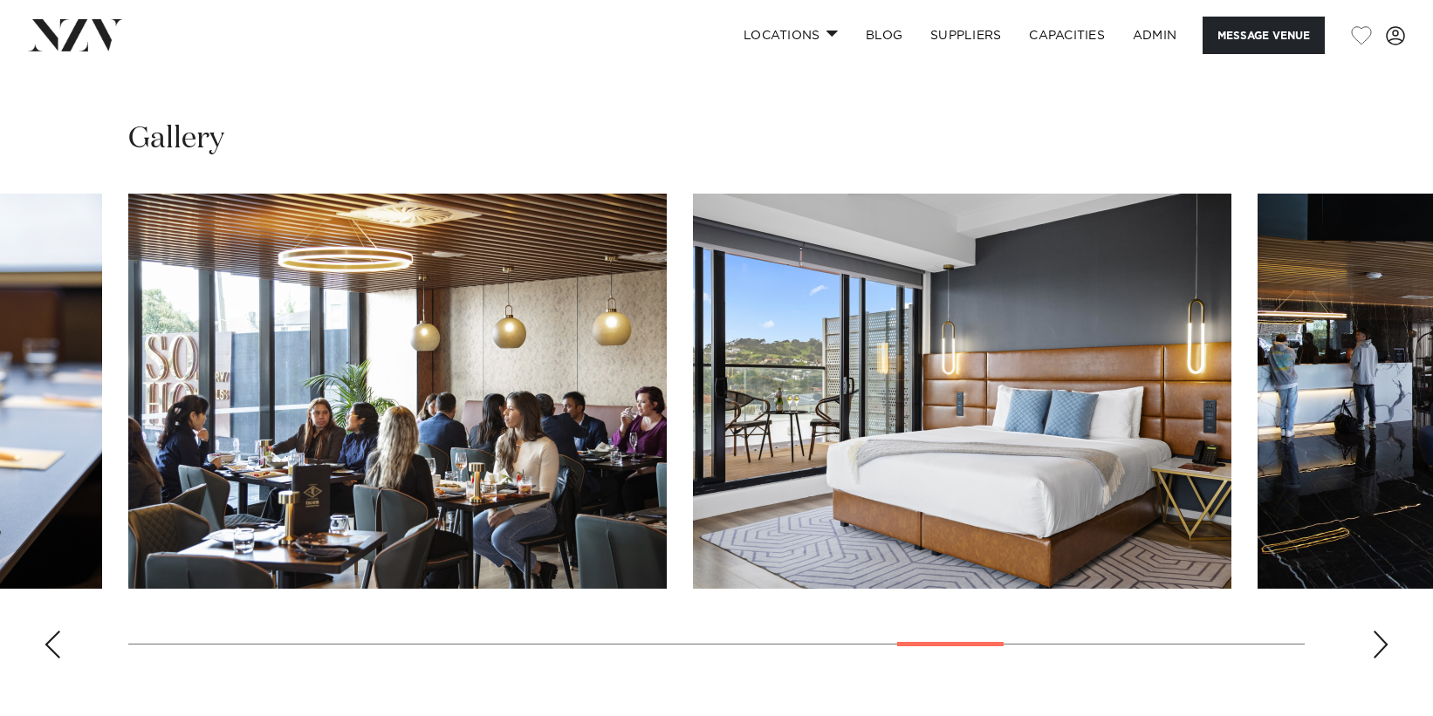
click at [58, 647] on div "Previous slide" at bounding box center [52, 645] width 17 height 28
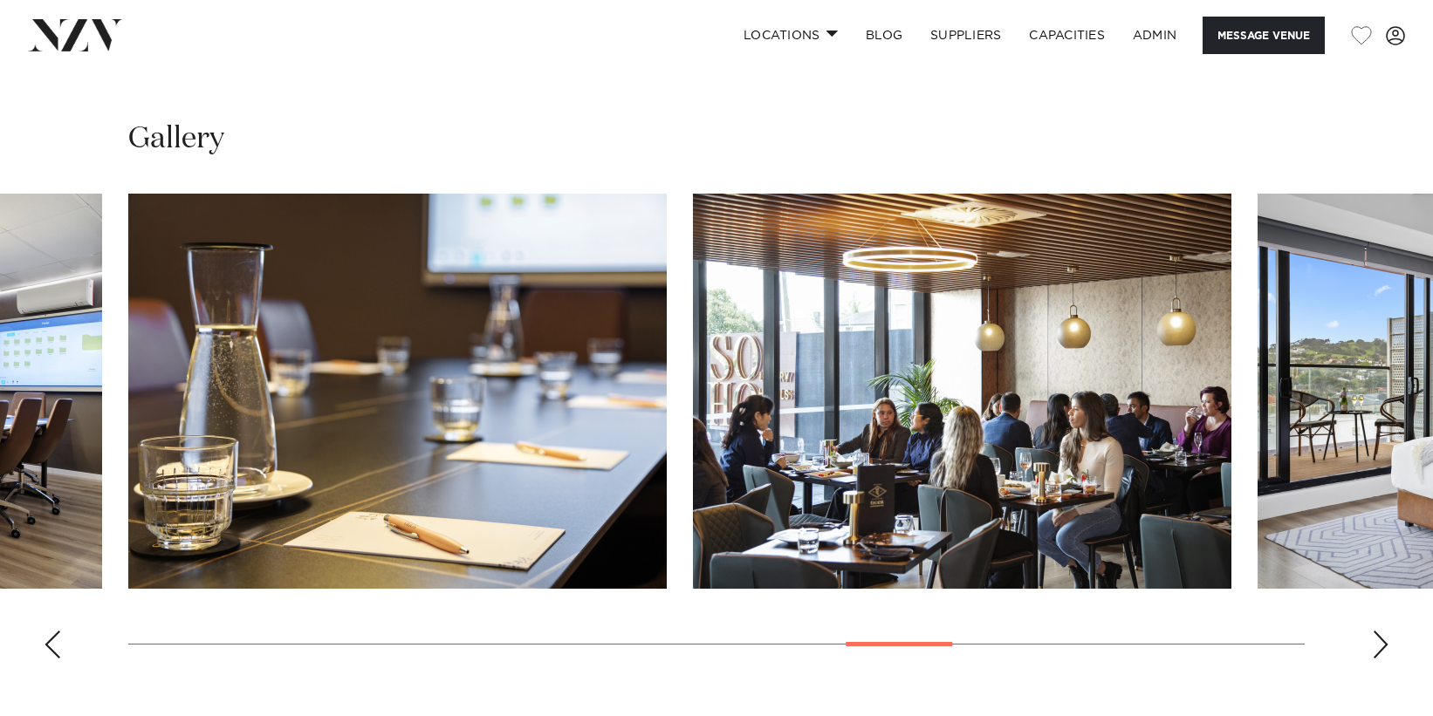
click at [58, 647] on div "Previous slide" at bounding box center [52, 645] width 17 height 28
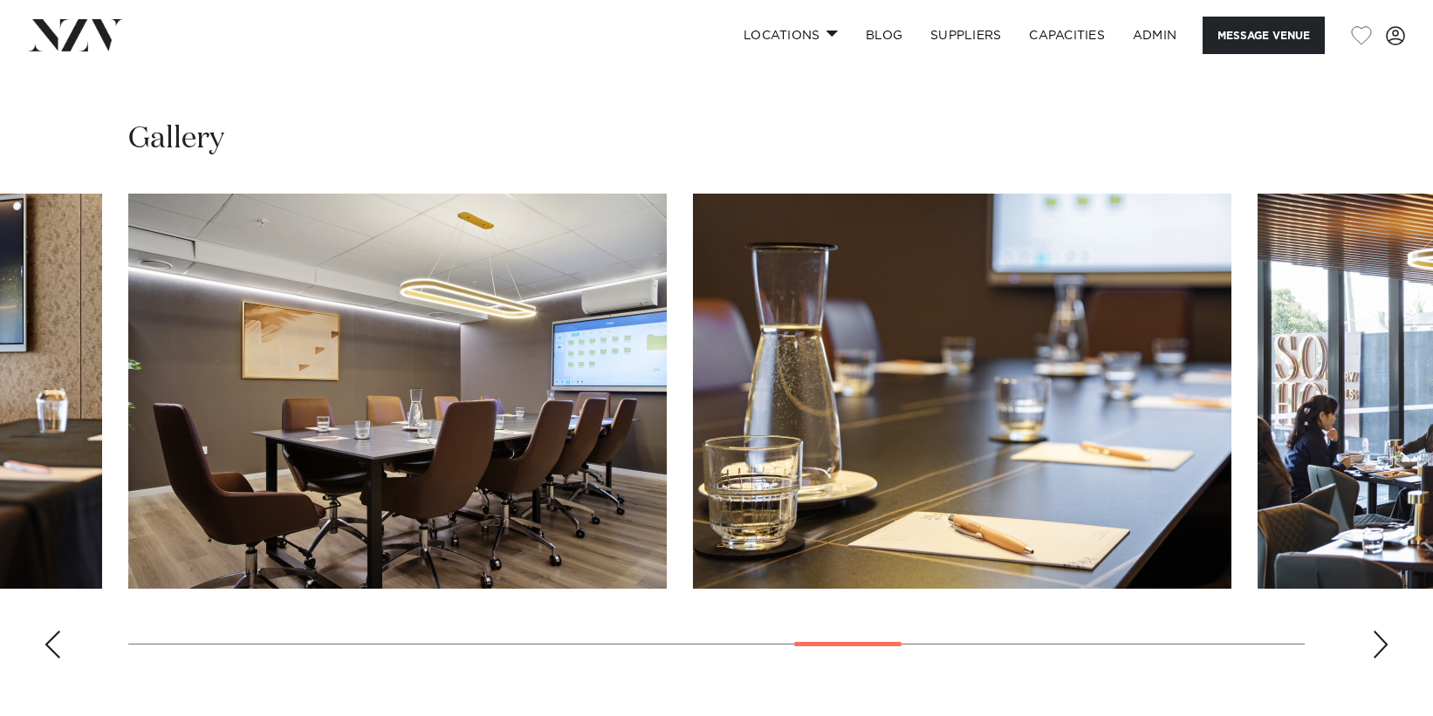
click at [58, 647] on div "Previous slide" at bounding box center [52, 645] width 17 height 28
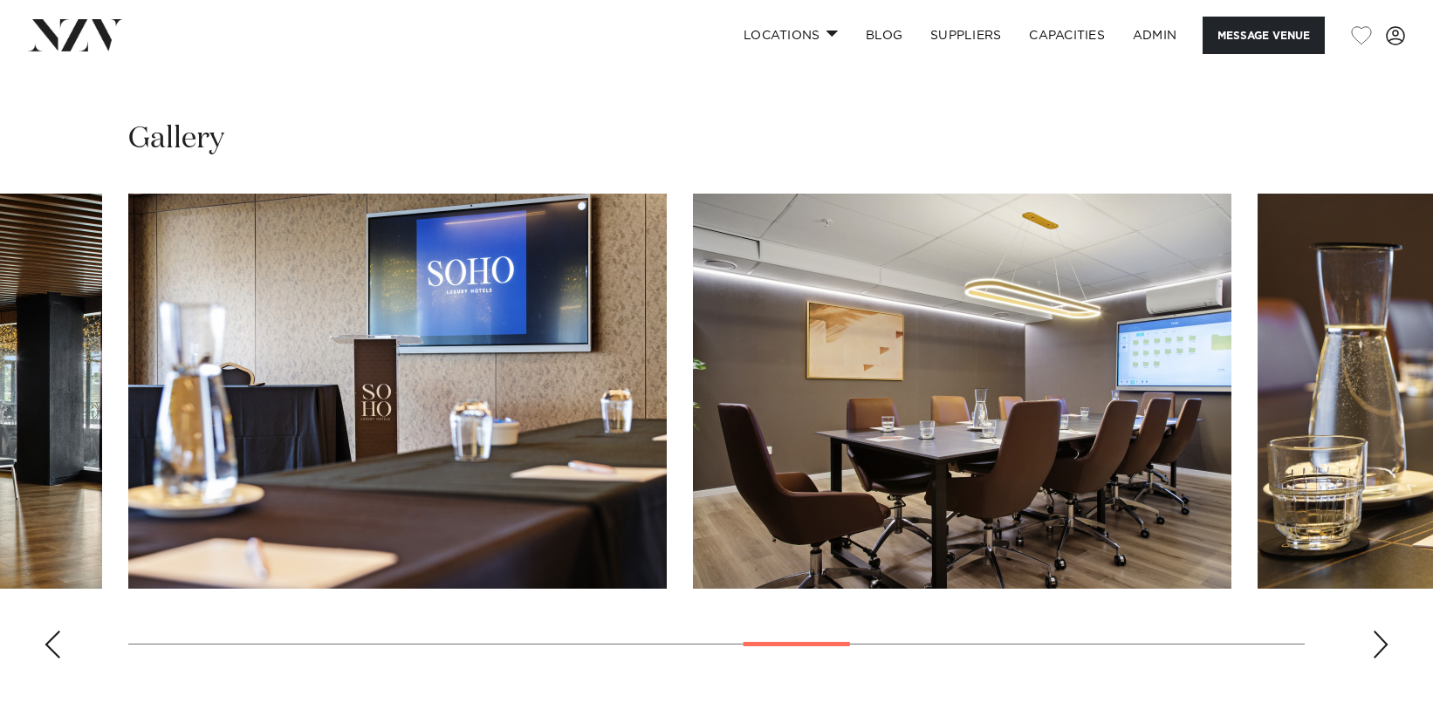
click at [58, 647] on div "Previous slide" at bounding box center [52, 645] width 17 height 28
